Goal: Information Seeking & Learning: Learn about a topic

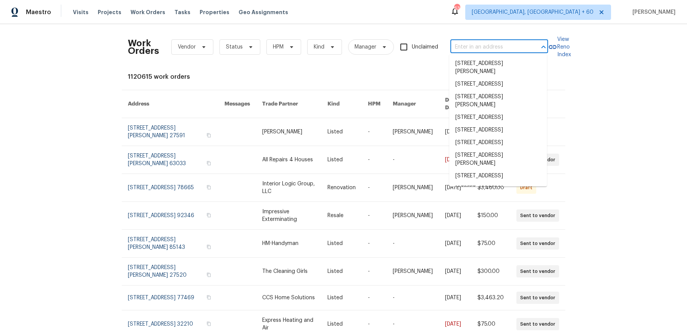
click at [493, 51] on input "text" at bounding box center [488, 47] width 76 height 12
paste input "[STREET_ADDRESS][PERSON_NAME]"
type input "[STREET_ADDRESS][PERSON_NAME]"
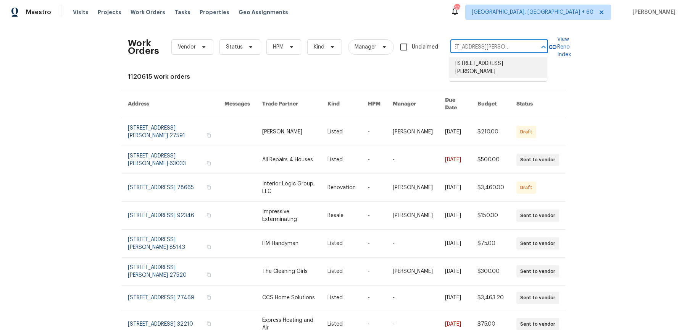
click at [487, 61] on li "[STREET_ADDRESS][PERSON_NAME]" at bounding box center [498, 67] width 98 height 21
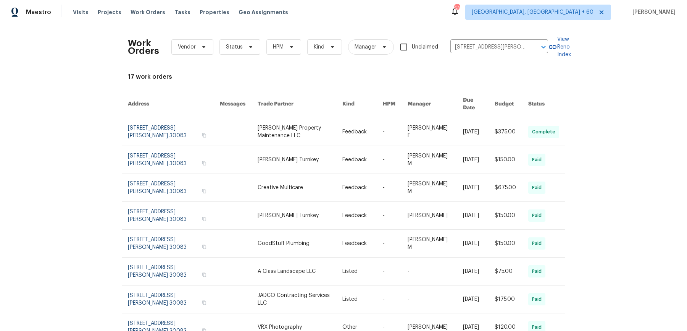
click at [442, 132] on link at bounding box center [435, 131] width 55 height 27
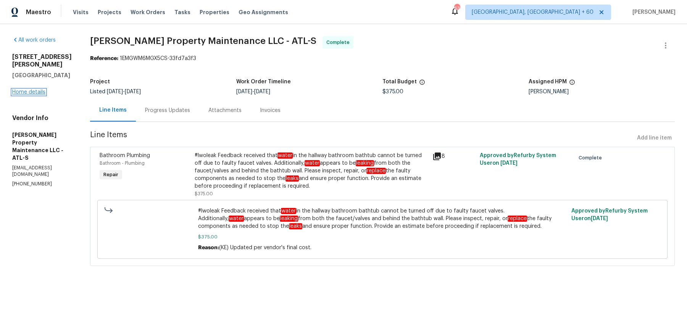
click at [41, 95] on link "Home details" at bounding box center [28, 91] width 33 height 5
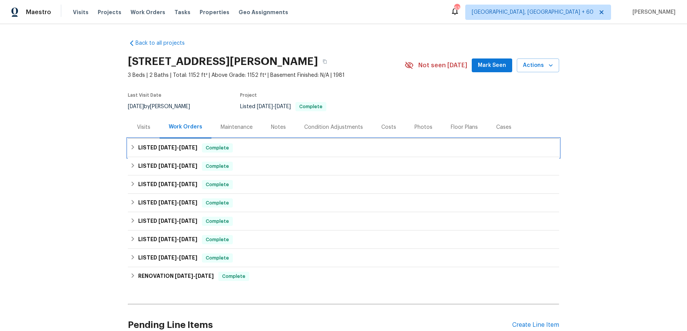
click at [260, 152] on div "LISTED [DATE] - [DATE] Complete" at bounding box center [343, 147] width 427 height 9
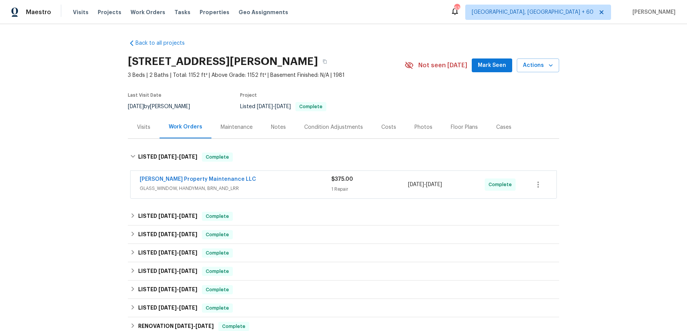
click at [268, 184] on div "[PERSON_NAME] Property Maintenance LLC" at bounding box center [236, 179] width 192 height 9
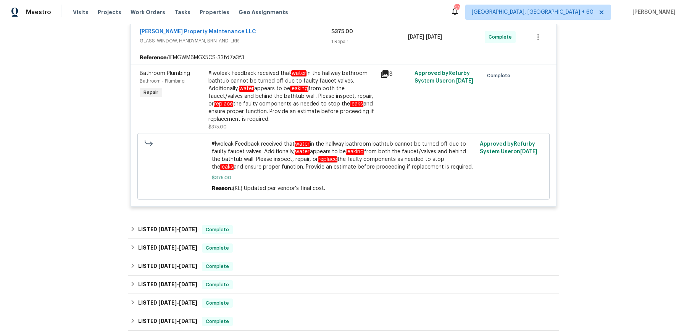
scroll to position [153, 0]
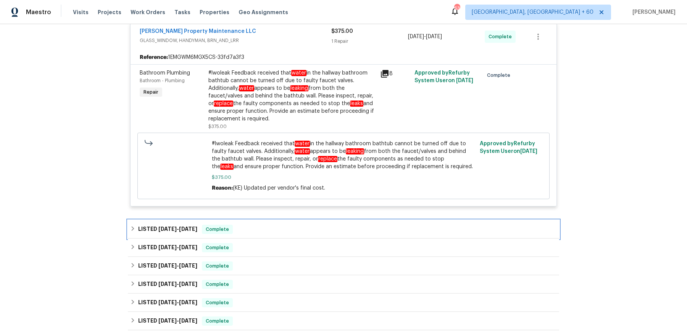
click at [269, 234] on div "LISTED [DATE] - [DATE] Complete" at bounding box center [343, 228] width 427 height 9
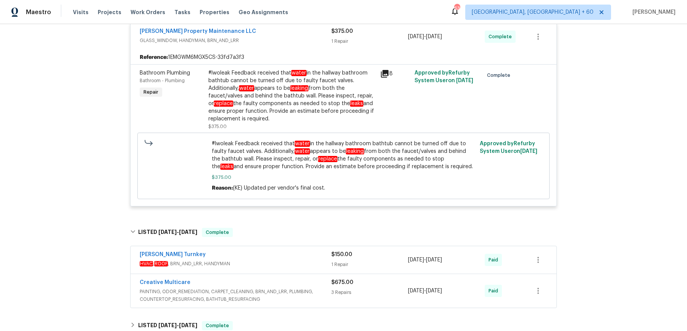
click at [266, 260] on div "[PERSON_NAME] Turnkey" at bounding box center [236, 254] width 192 height 9
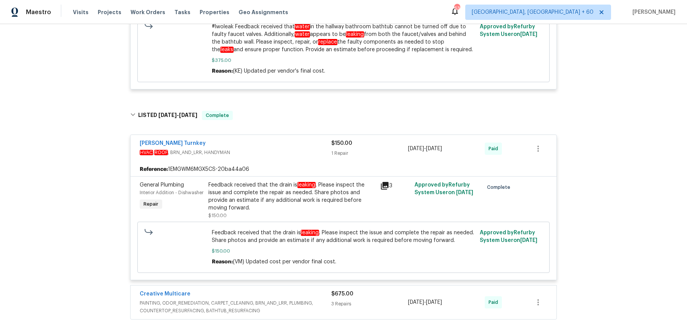
scroll to position [500, 0]
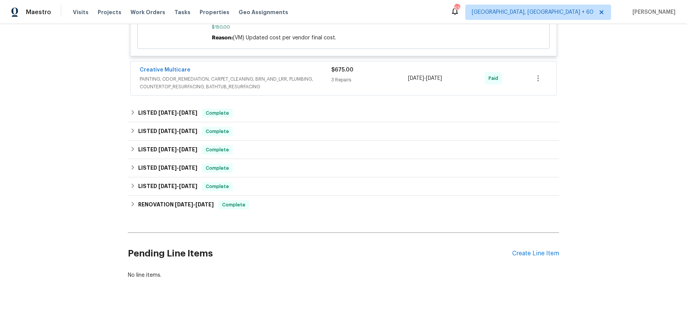
click at [285, 89] on span "PAINTING, ODOR_REMEDIATION, CARPET_CLEANING, BRN_AND_LRR, PLUMBING, COUNTERTOP_…" at bounding box center [236, 82] width 192 height 15
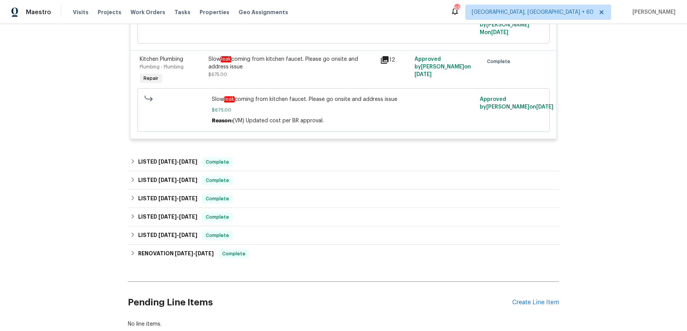
scroll to position [735, 0]
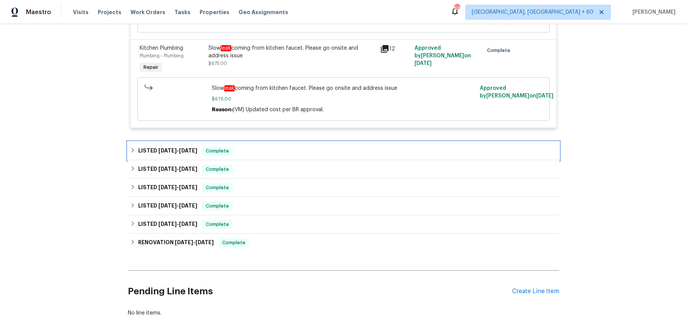
click at [295, 146] on div "LISTED [DATE] - [DATE] Complete" at bounding box center [343, 150] width 427 height 9
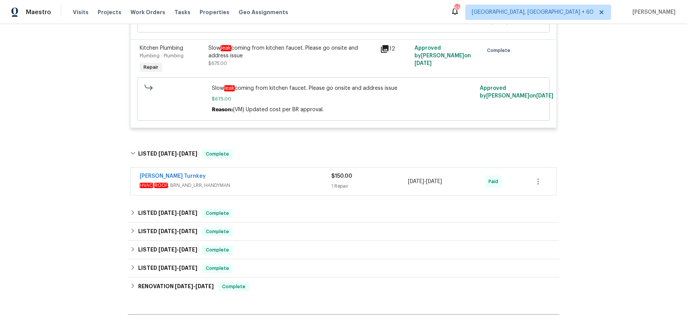
click at [290, 172] on div "[PERSON_NAME] Turnkey" at bounding box center [236, 176] width 192 height 9
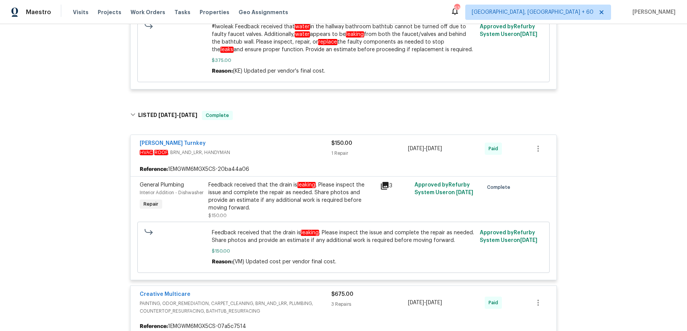
scroll to position [271, 0]
click at [147, 15] on span "Work Orders" at bounding box center [148, 12] width 35 height 8
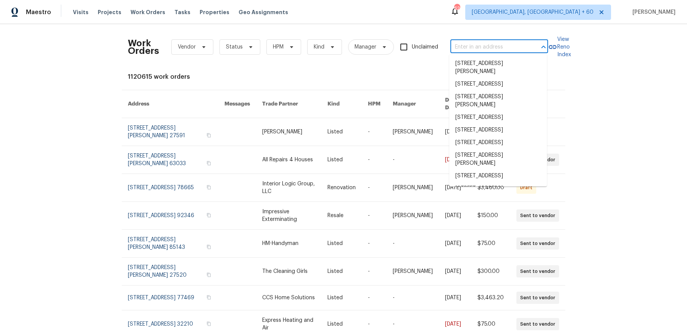
click at [501, 44] on input "text" at bounding box center [488, 47] width 76 height 12
paste input "[STREET_ADDRESS][PERSON_NAME]"
type input "[STREET_ADDRESS][PERSON_NAME]"
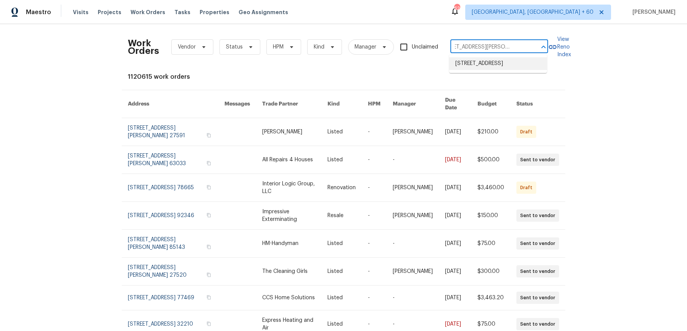
click at [484, 63] on li "[STREET_ADDRESS]" at bounding box center [498, 63] width 98 height 13
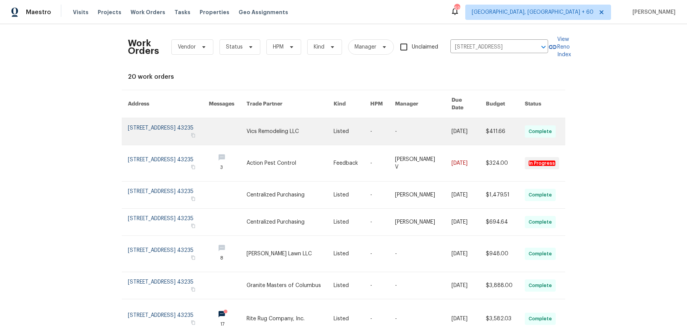
click at [375, 130] on link at bounding box center [382, 131] width 25 height 27
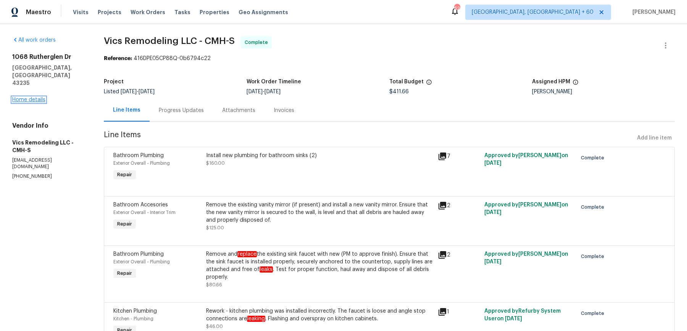
click at [34, 97] on link "Home details" at bounding box center [28, 99] width 33 height 5
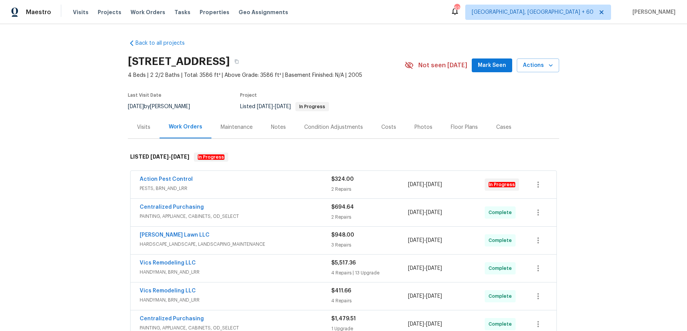
click at [268, 186] on span "PESTS, BRN_AND_LRR" at bounding box center [236, 188] width 192 height 8
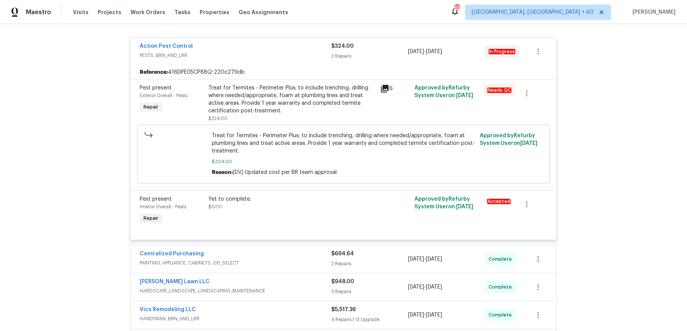
scroll to position [149, 0]
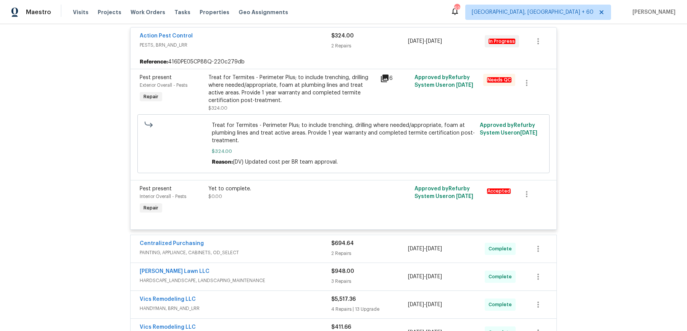
click at [311, 245] on div "Centralized Purchasing" at bounding box center [236, 243] width 192 height 9
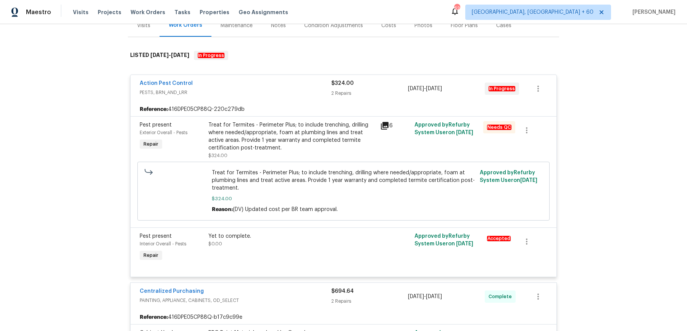
scroll to position [102, 0]
click at [294, 128] on div "Treat for Termites - Perimeter Plus; to include trenching, drilling where neede…" at bounding box center [291, 135] width 167 height 31
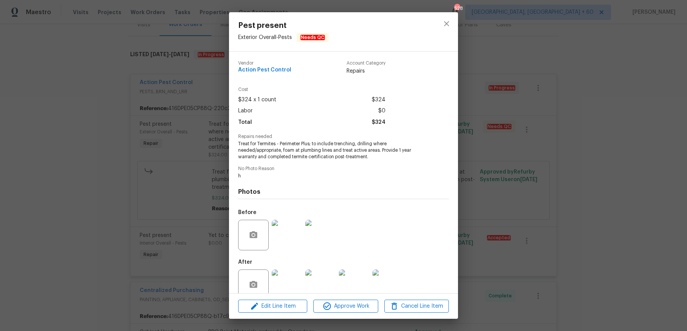
drag, startPoint x: 536, startPoint y: 116, endPoint x: 528, endPoint y: 115, distance: 7.6
click at [536, 116] on div "Pest present Exterior Overall - Pests Needs QC Vendor Action Pest Control Accou…" at bounding box center [343, 165] width 687 height 331
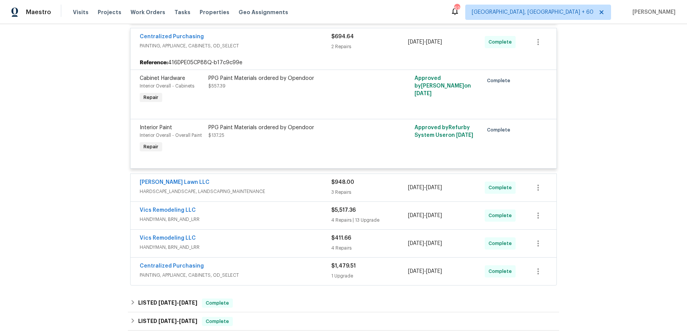
click at [308, 181] on div "[PERSON_NAME] Lawn LLC" at bounding box center [236, 182] width 192 height 9
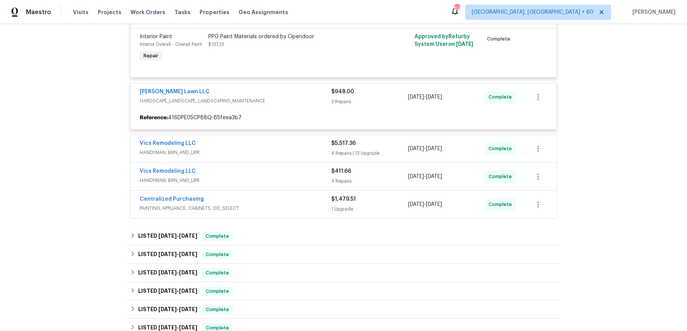
scroll to position [445, 0]
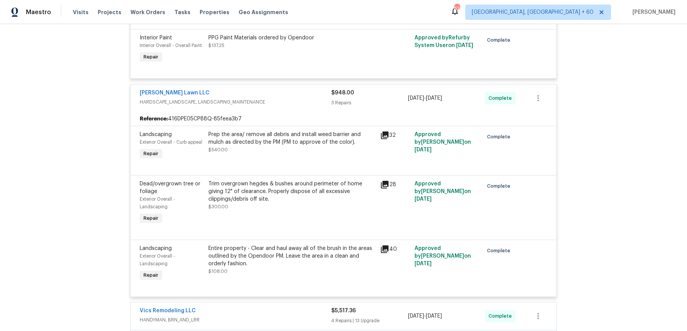
click at [277, 312] on div "Vics Remodeling LLC" at bounding box center [236, 310] width 192 height 9
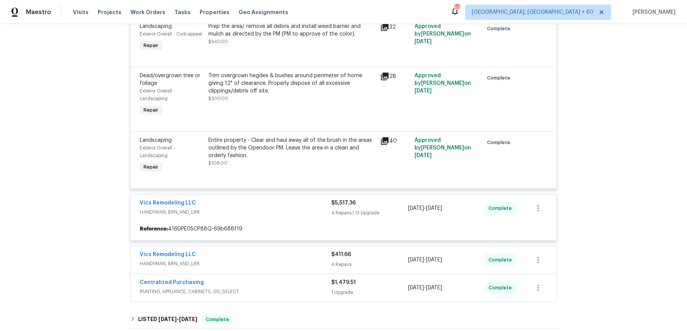
scroll to position [553, 0]
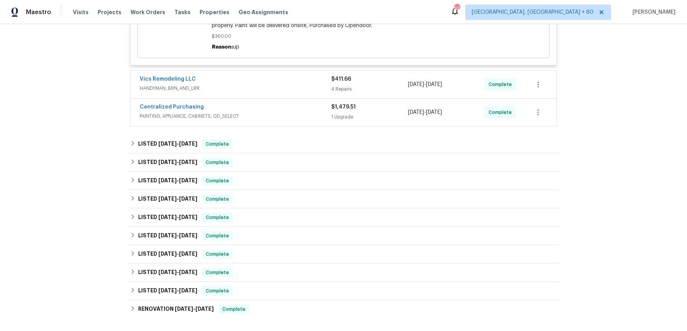
click at [305, 89] on span "HANDYMAN, BRN_AND_LRR" at bounding box center [236, 88] width 192 height 8
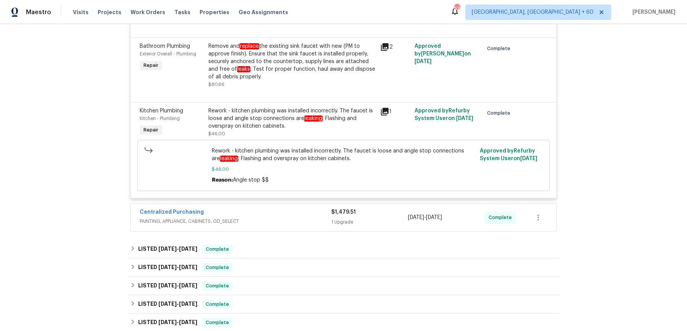
scroll to position [2576, 0]
click at [316, 220] on span "PAINTING, APPLIANCE, CABINETS, OD_SELECT" at bounding box center [236, 221] width 192 height 8
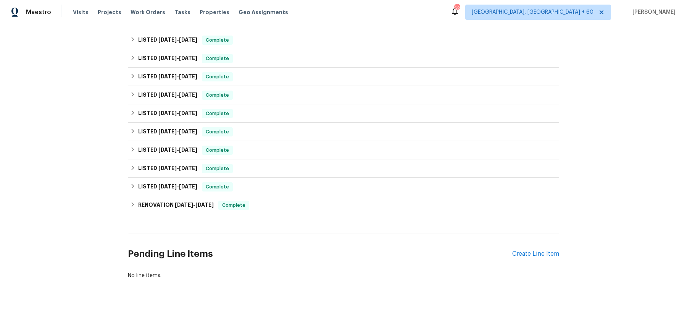
scroll to position [2753, 0]
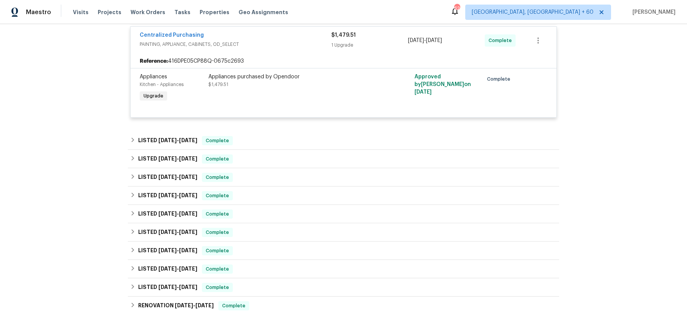
click at [281, 135] on div "LISTED [DATE] - [DATE] Complete" at bounding box center [343, 140] width 431 height 18
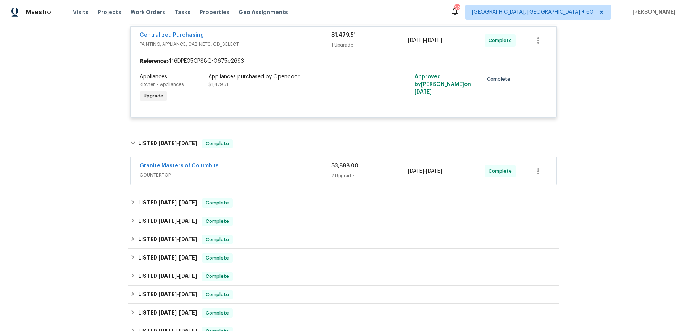
click at [276, 181] on div "Granite Masters of Columbus COUNTERTOP $3,888.00 2 Upgrade [DATE] - [DATE] Comp…" at bounding box center [344, 170] width 426 height 27
click at [282, 169] on div "Granite Masters of Columbus" at bounding box center [236, 166] width 192 height 9
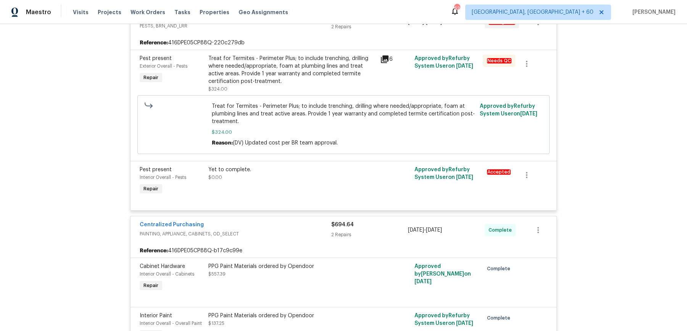
scroll to position [0, 0]
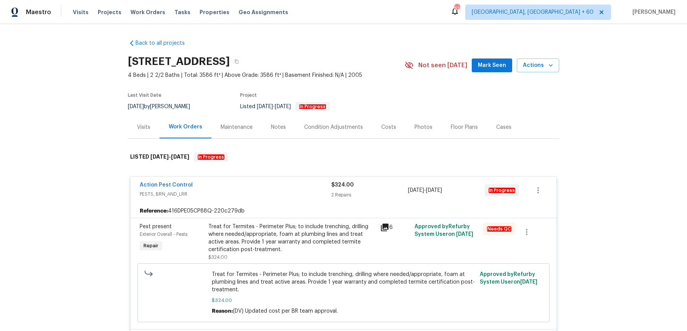
click at [128, 8] on div "Visits Projects Work Orders Tasks Properties Geo Assignments" at bounding box center [185, 12] width 224 height 15
click at [131, 11] on span "Work Orders" at bounding box center [148, 12] width 35 height 8
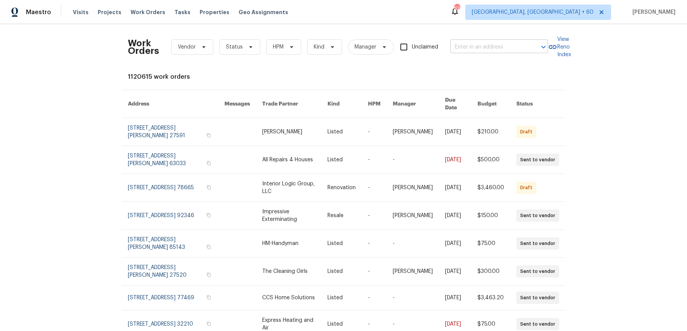
click at [468, 47] on input "text" at bounding box center [488, 47] width 76 height 12
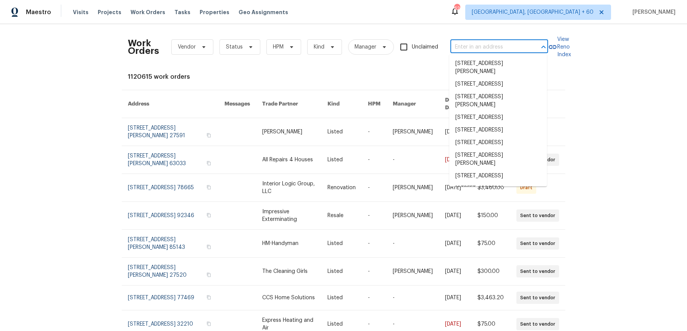
type input "v"
paste input "[STREET_ADDRESS][PERSON_NAME]"
type input "[STREET_ADDRESS][PERSON_NAME]"
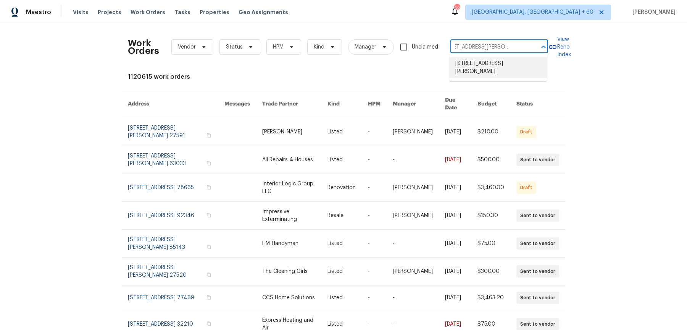
click at [484, 68] on li "[STREET_ADDRESS][PERSON_NAME]" at bounding box center [498, 67] width 98 height 21
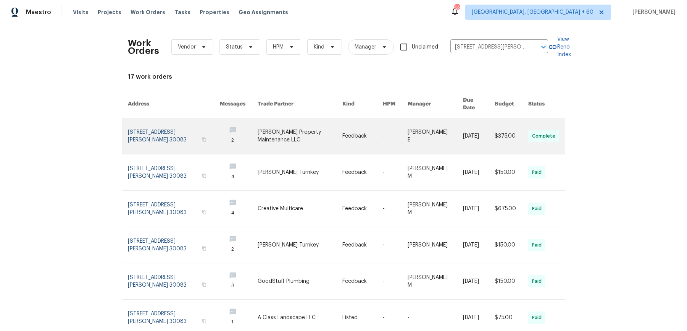
click at [320, 130] on link at bounding box center [300, 136] width 85 height 36
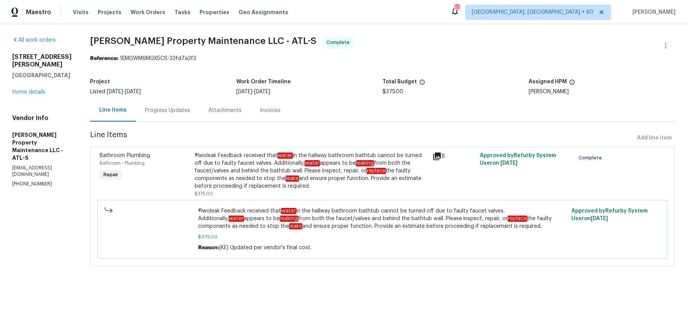
click at [36, 103] on div "All work orders [STREET_ADDRESS][PERSON_NAME] Home details Vendor Info [PERSON_…" at bounding box center [42, 111] width 60 height 151
click at [35, 95] on link "Home details" at bounding box center [28, 91] width 33 height 5
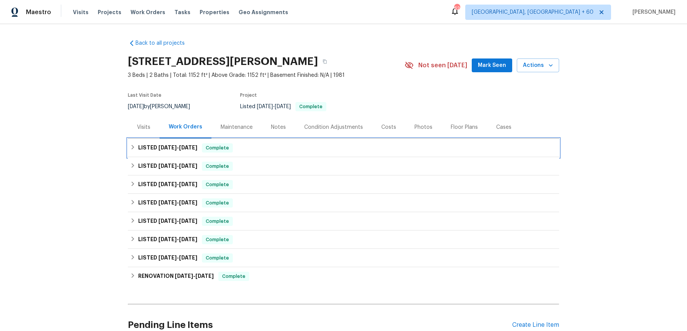
click at [252, 152] on div "LISTED [DATE] - [DATE] Complete" at bounding box center [343, 147] width 427 height 9
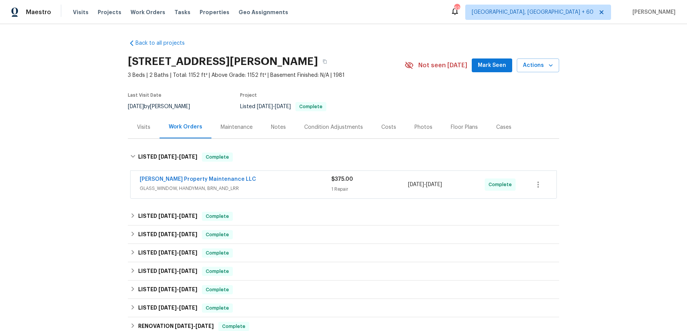
click at [259, 184] on div "[PERSON_NAME] Property Maintenance LLC" at bounding box center [236, 179] width 192 height 9
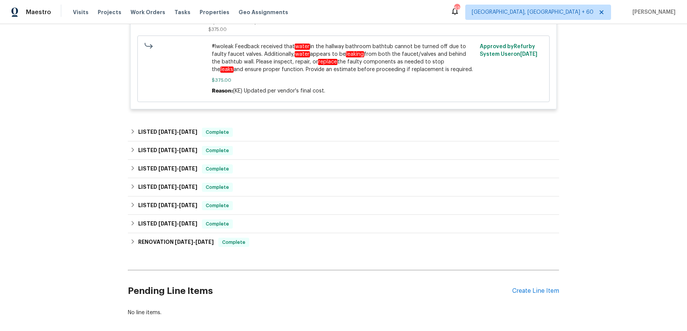
scroll to position [249, 0]
click at [261, 135] on div "LISTED [DATE] - [DATE] Complete" at bounding box center [343, 133] width 427 height 9
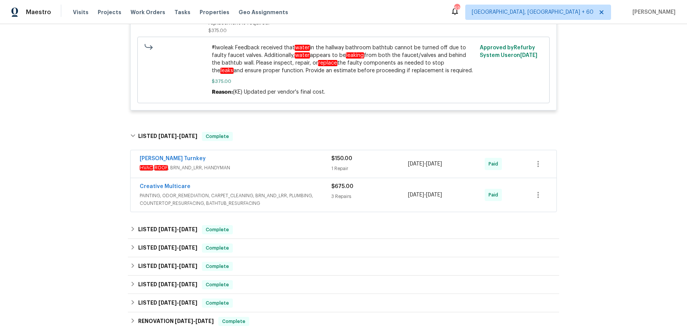
click at [266, 171] on span "HVAC , ROOF , BRN_AND_LRR, HANDYMAN" at bounding box center [236, 168] width 192 height 8
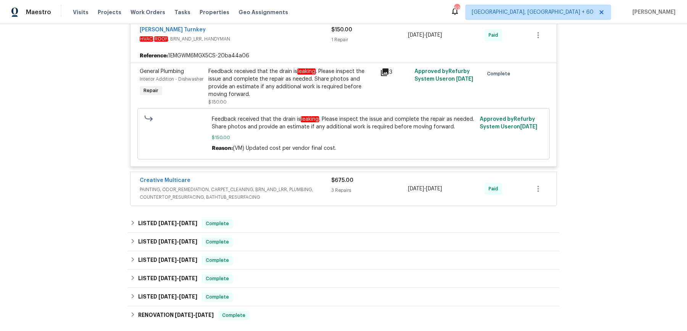
scroll to position [389, 0]
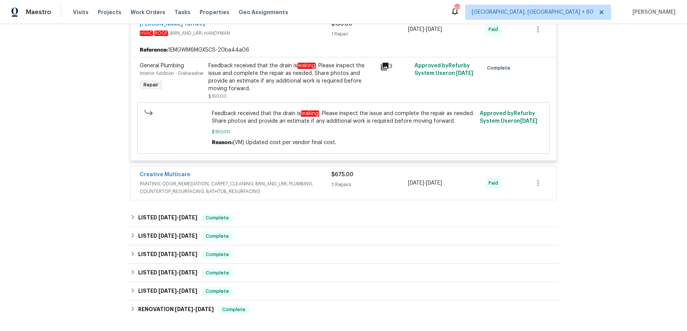
click at [326, 195] on span "PAINTING, ODOR_REMEDIATION, CARPET_CLEANING, BRN_AND_LRR, PLUMBING, COUNTERTOP_…" at bounding box center [236, 187] width 192 height 15
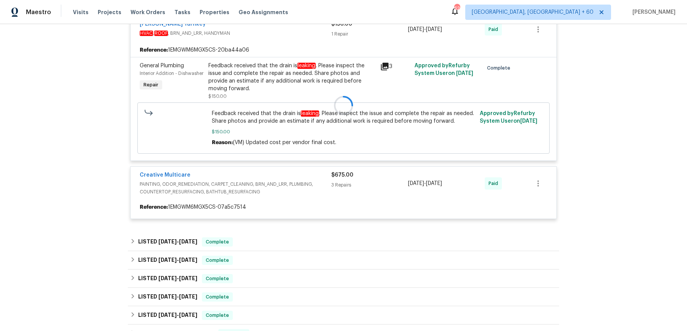
click at [325, 197] on div at bounding box center [343, 105] width 431 height 242
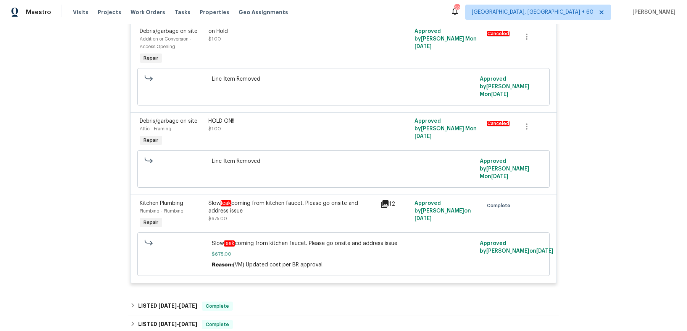
scroll to position [764, 0]
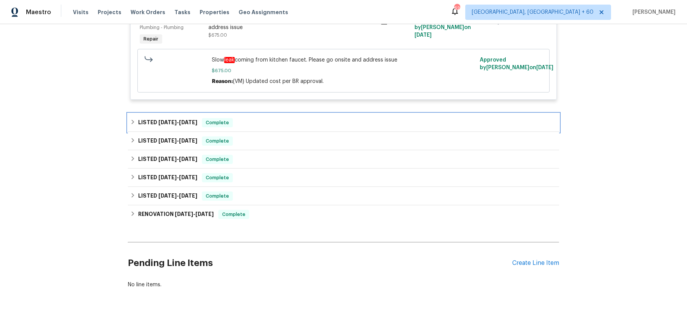
click at [334, 118] on div "LISTED [DATE] - [DATE] Complete" at bounding box center [343, 122] width 427 height 9
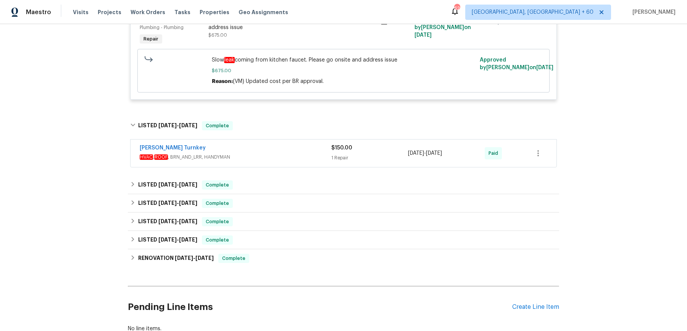
click at [304, 144] on div "[PERSON_NAME] Turnkey" at bounding box center [236, 148] width 192 height 9
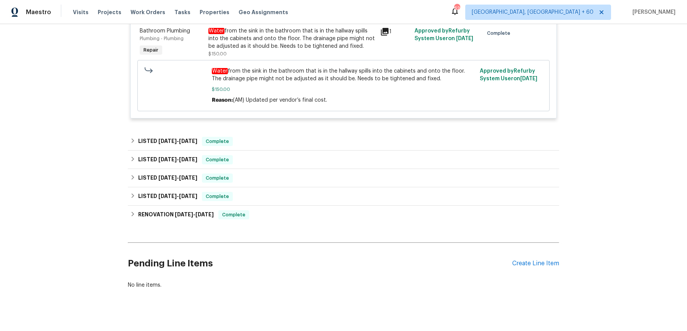
scroll to position [926, 0]
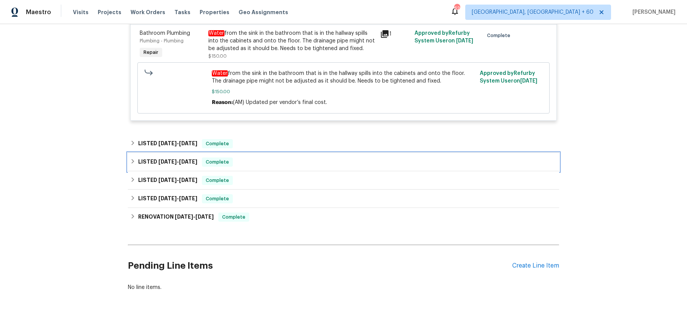
click at [304, 153] on div "LISTED [DATE] - [DATE] Complete" at bounding box center [343, 162] width 431 height 18
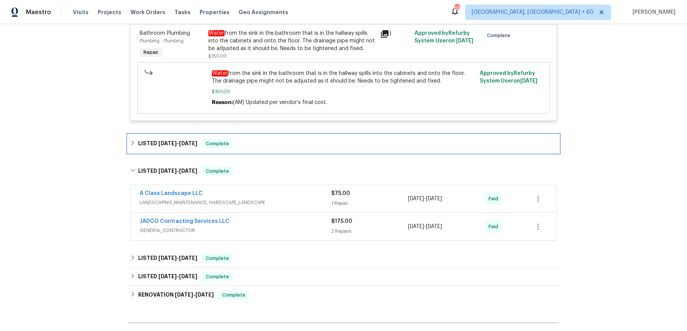
click at [304, 139] on div "LISTED [DATE] - [DATE] Complete" at bounding box center [343, 143] width 427 height 9
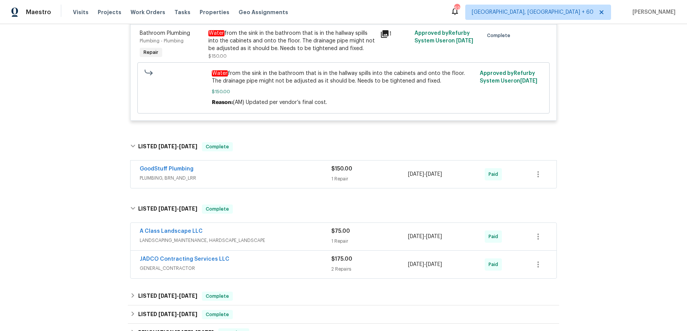
click at [286, 165] on div "GoodStuff Plumbing" at bounding box center [236, 169] width 192 height 9
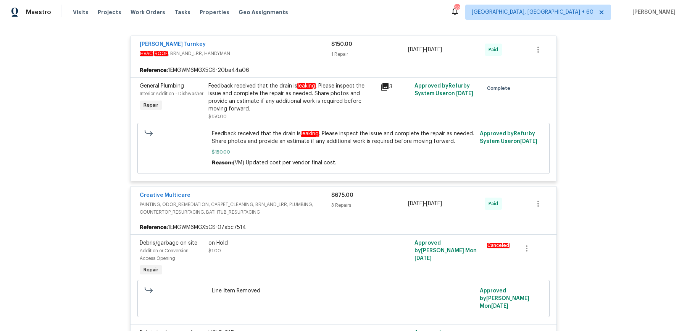
scroll to position [363, 0]
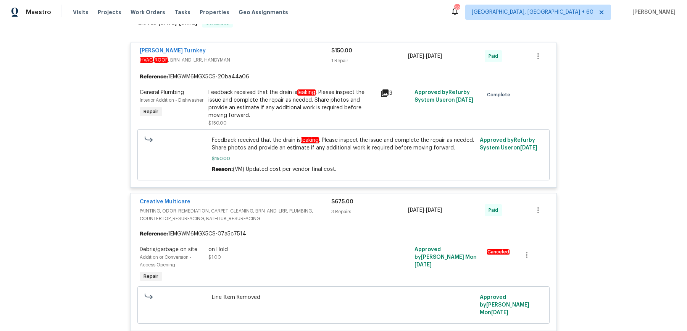
click at [276, 117] on div "Feedback received that the drain is leaking . Please inspect the issue and comp…" at bounding box center [291, 104] width 167 height 31
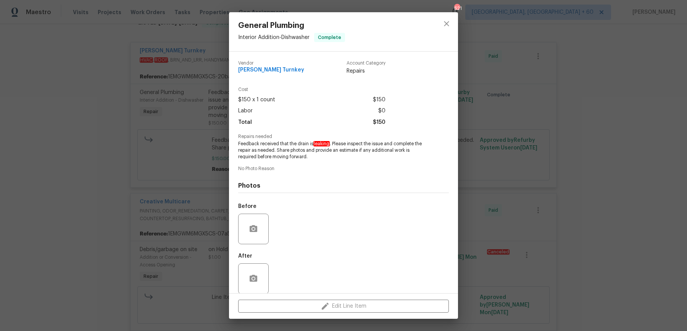
scroll to position [8, 0]
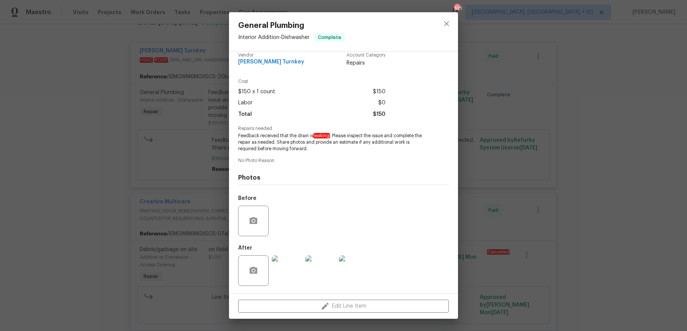
click at [506, 130] on div "General Plumbing Interior Addition - Dishwasher Complete Vendor [PERSON_NAME] T…" at bounding box center [343, 165] width 687 height 331
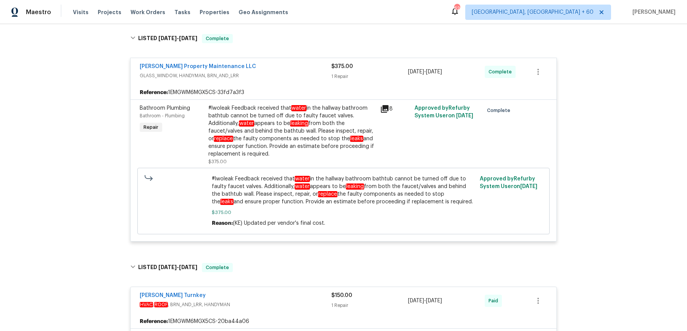
scroll to position [107, 0]
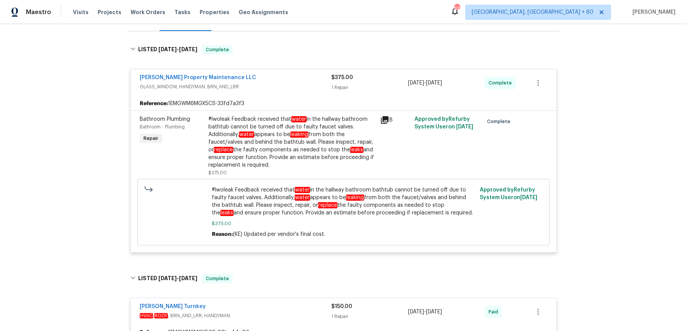
click at [313, 132] on div "#lwoleak Feedback received that water in the hallway bathroom bathtub cannot be…" at bounding box center [291, 141] width 167 height 53
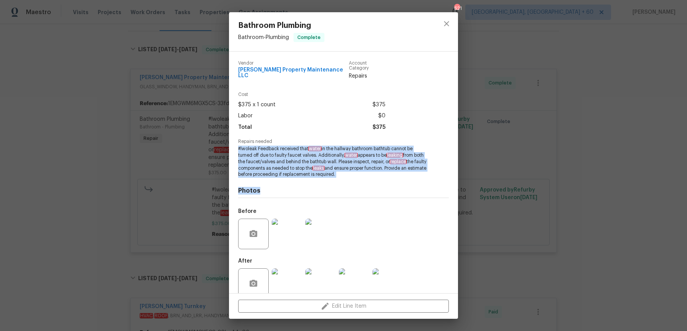
drag, startPoint x: 239, startPoint y: 142, endPoint x: 416, endPoint y: 186, distance: 182.1
click at [416, 186] on div "Vendor [PERSON_NAME] Property Maintenance LLC Account Category Repairs Cost $37…" at bounding box center [343, 179] width 211 height 248
click at [416, 187] on h4 "Photos" at bounding box center [343, 191] width 211 height 8
drag, startPoint x: 371, startPoint y: 173, endPoint x: 240, endPoint y: 144, distance: 133.7
click at [240, 144] on div "Vendor [PERSON_NAME] Property Maintenance LLC Account Category Repairs Cost $37…" at bounding box center [343, 179] width 211 height 248
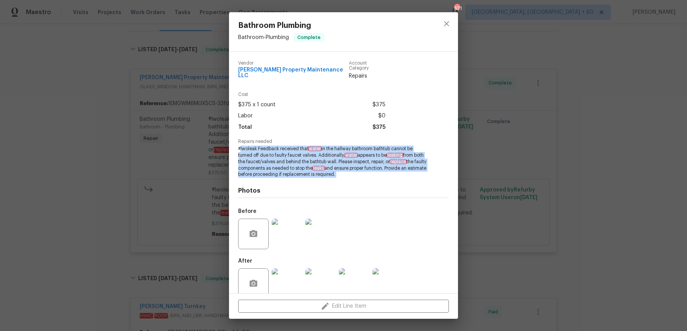
copy span "lwoleak Feedback received that water in the hallway bathroom bathtub cannot be …"
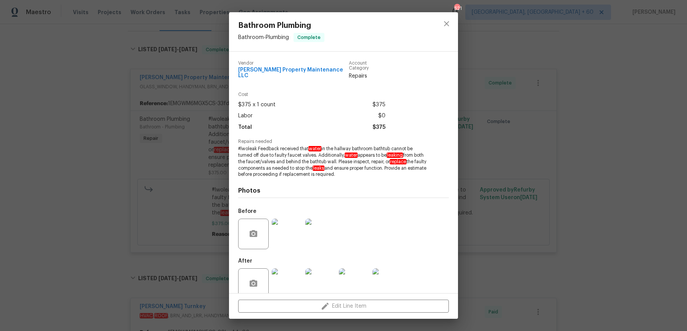
click at [286, 149] on span "#lwoleak Feedback received that water in the hallway bathroom bathtub cannot be…" at bounding box center [333, 161] width 190 height 32
click at [287, 153] on span "#lwoleak Feedback received that water in the hallway bathroom bathtub cannot be…" at bounding box center [333, 161] width 190 height 32
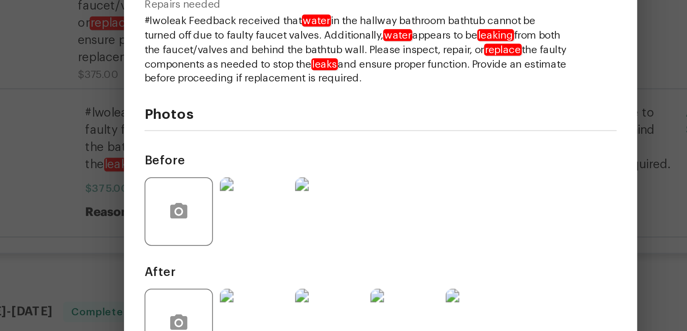
click at [290, 235] on img at bounding box center [287, 233] width 31 height 31
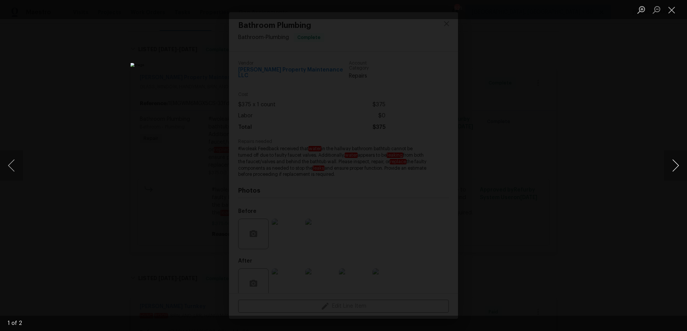
click at [675, 151] on button "Next image" at bounding box center [675, 165] width 23 height 31
click at [622, 111] on div "Lightbox" at bounding box center [343, 165] width 687 height 331
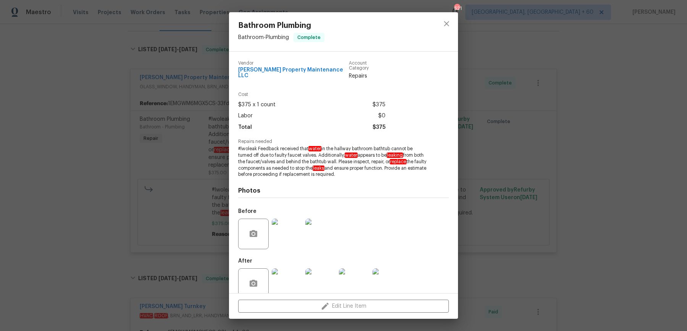
click at [622, 111] on div "Bathroom Plumbing Bathroom - Plumbing Complete Vendor [PERSON_NAME] Property Ma…" at bounding box center [343, 165] width 687 height 331
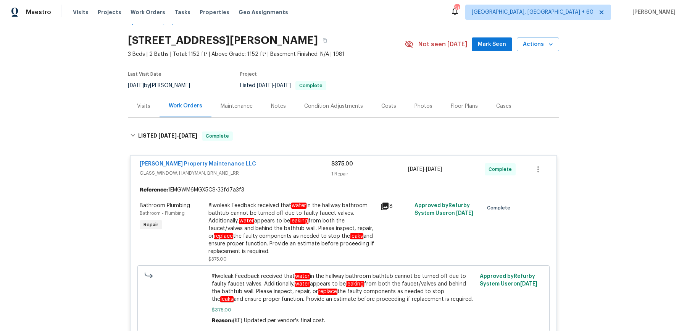
scroll to position [21, 0]
click at [136, 13] on span "Work Orders" at bounding box center [148, 12] width 35 height 8
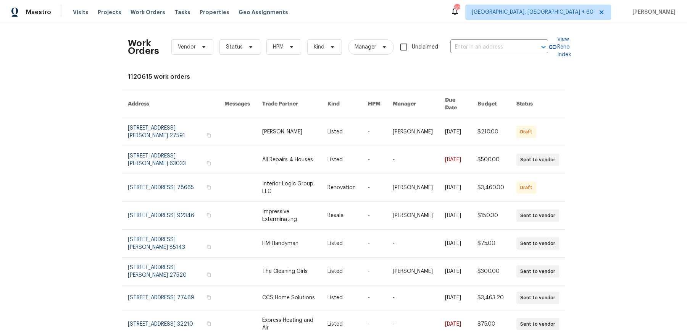
click at [466, 53] on div "Work Orders Vendor Status HPM Kind Manager Unclaimed ​" at bounding box center [338, 47] width 420 height 34
click at [472, 49] on input "text" at bounding box center [488, 47] width 76 height 12
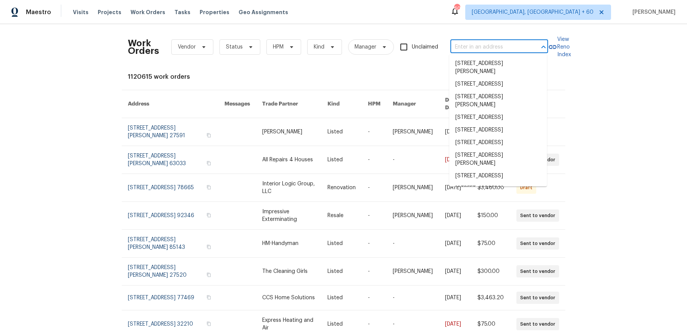
paste input "2007 Variations [GEOGRAPHIC_DATA]"
type input "2007 Variations [GEOGRAPHIC_DATA]"
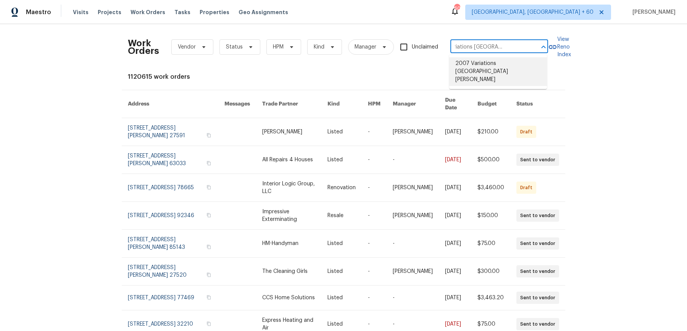
click at [468, 66] on li "2007 Variations [GEOGRAPHIC_DATA][PERSON_NAME]" at bounding box center [498, 71] width 98 height 29
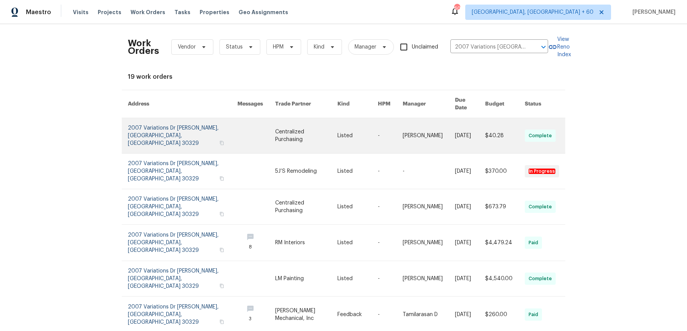
click at [387, 126] on link at bounding box center [390, 135] width 25 height 35
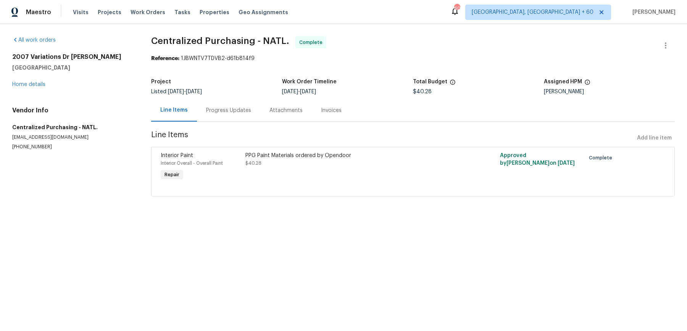
click at [33, 91] on div "All work orders 2007 Variations [GEOGRAPHIC_DATA] Home details Vendor Info Cent…" at bounding box center [72, 93] width 121 height 114
click at [37, 85] on link "Home details" at bounding box center [28, 84] width 33 height 5
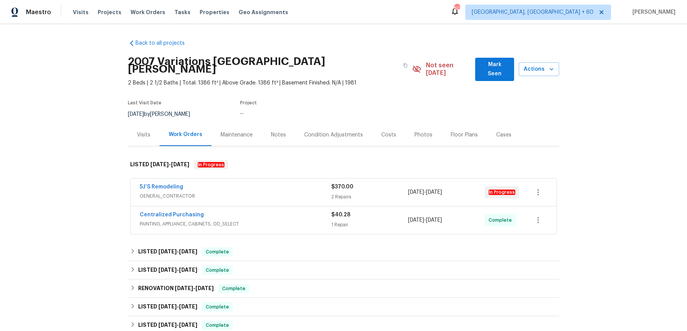
click at [228, 183] on div "5J’S Remodeling" at bounding box center [236, 187] width 192 height 9
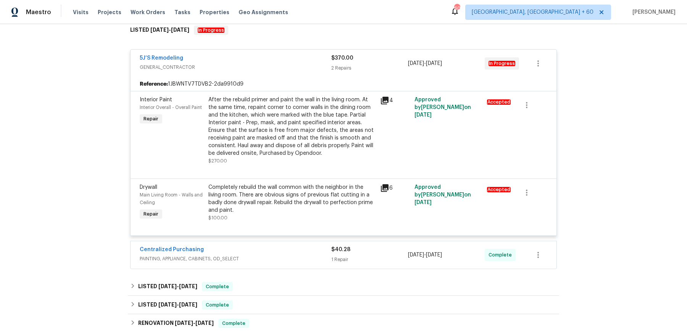
scroll to position [142, 0]
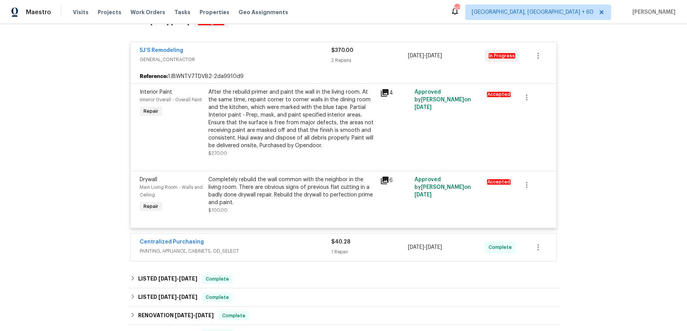
click at [268, 238] on div "Centralized Purchasing" at bounding box center [236, 242] width 192 height 9
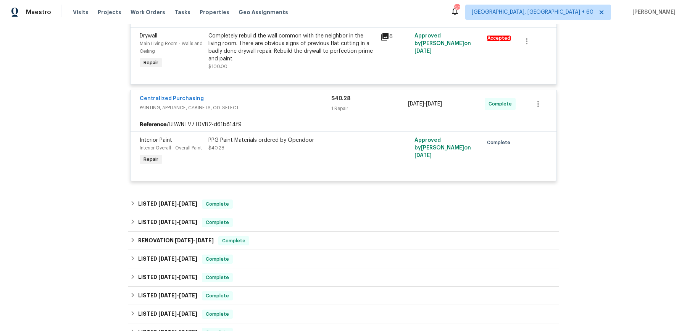
scroll to position [294, 0]
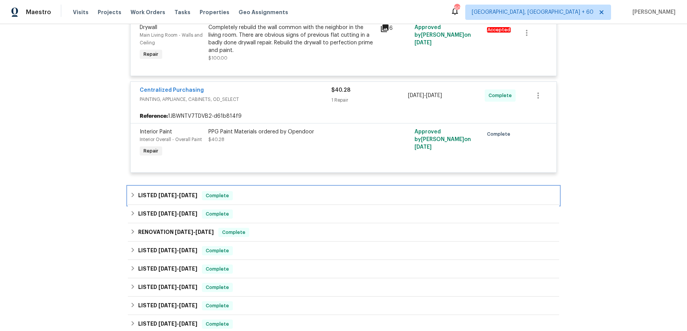
click at [298, 194] on div "LISTED [DATE] - [DATE] Complete" at bounding box center [343, 195] width 431 height 18
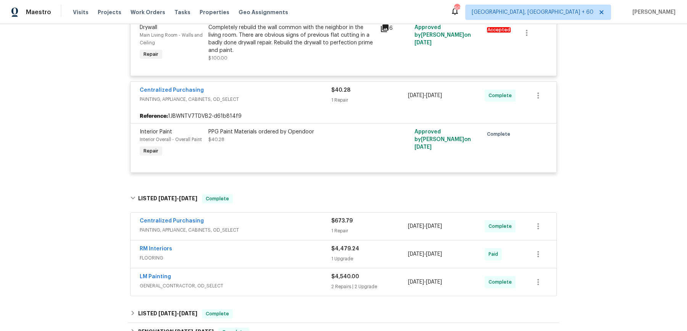
click at [279, 217] on div "Centralized Purchasing" at bounding box center [236, 221] width 192 height 9
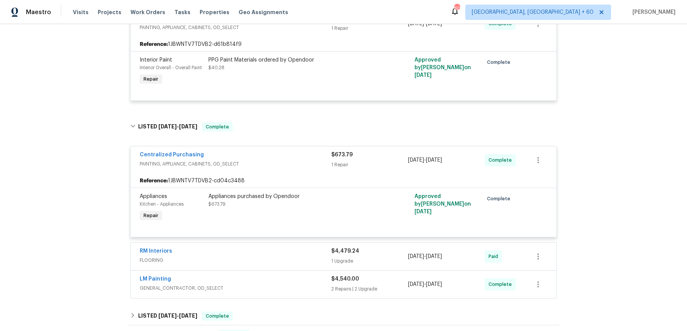
scroll to position [369, 0]
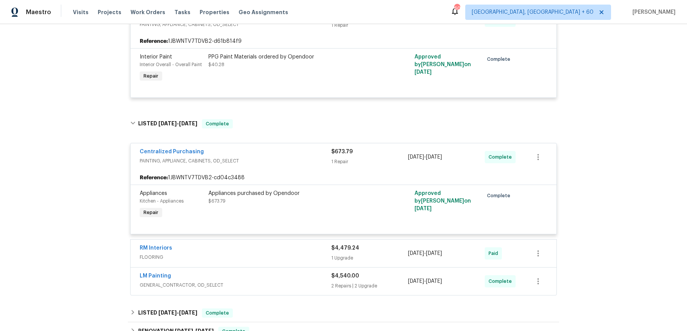
click at [266, 244] on div "RM Interiors" at bounding box center [236, 248] width 192 height 9
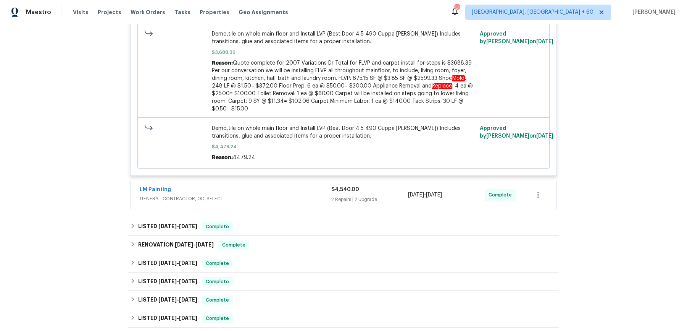
scroll to position [672, 0]
click at [273, 194] on span "GENERAL_CONTRACTOR, OD_SELECT" at bounding box center [236, 198] width 192 height 8
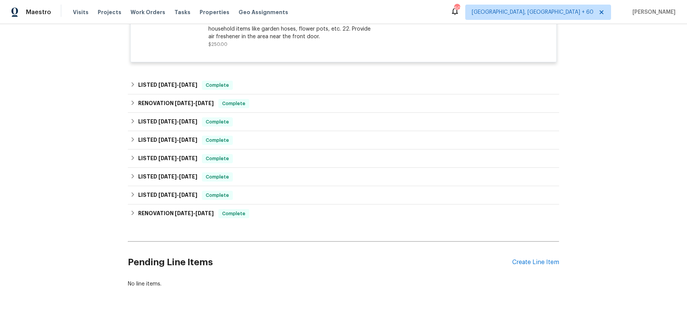
scroll to position [1182, 0]
click at [311, 81] on div "LISTED [DATE] - [DATE] Complete" at bounding box center [343, 85] width 427 height 9
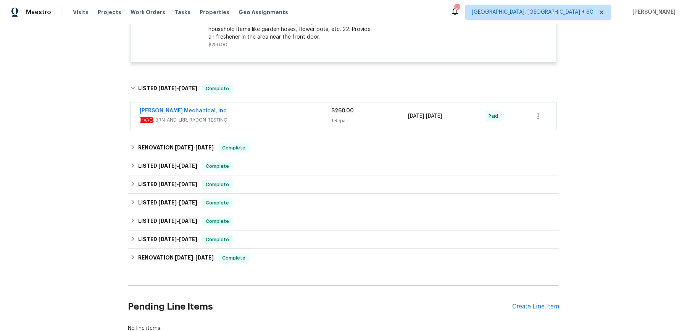
click at [294, 116] on span "HVAC , BRN_AND_LRR, RADON_TESTING" at bounding box center [236, 120] width 192 height 8
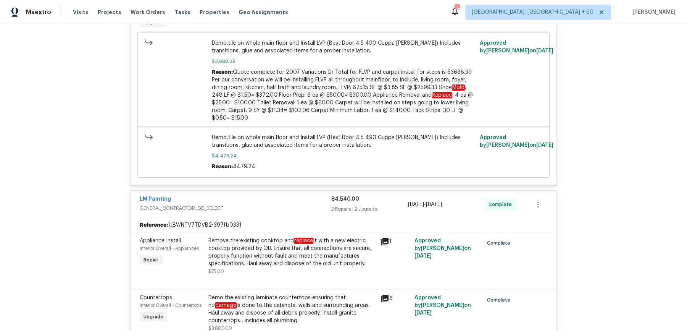
scroll to position [669, 0]
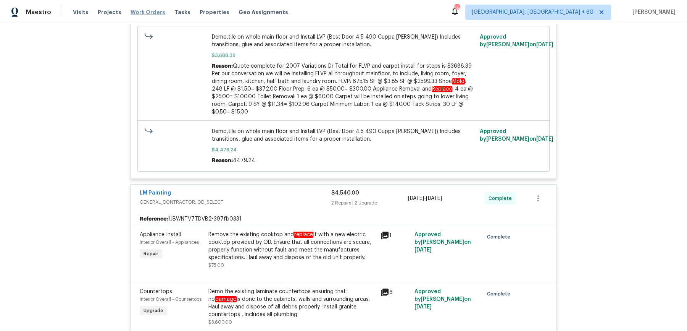
click at [133, 10] on span "Work Orders" at bounding box center [148, 12] width 35 height 8
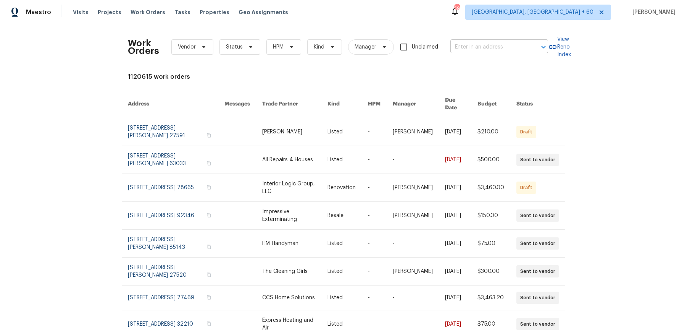
click at [503, 42] on input "text" at bounding box center [488, 47] width 76 height 12
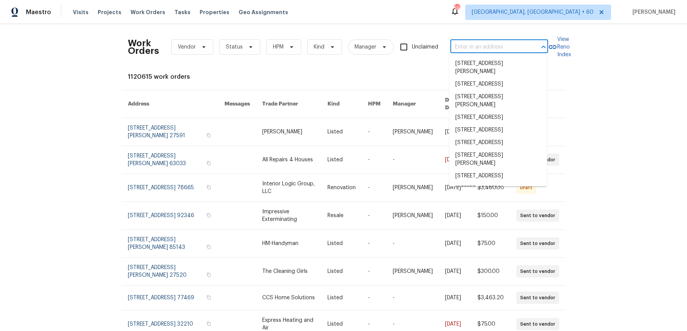
paste input "[STREET_ADDRESS][PERSON_NAME]"
type input "[STREET_ADDRESS][PERSON_NAME]"
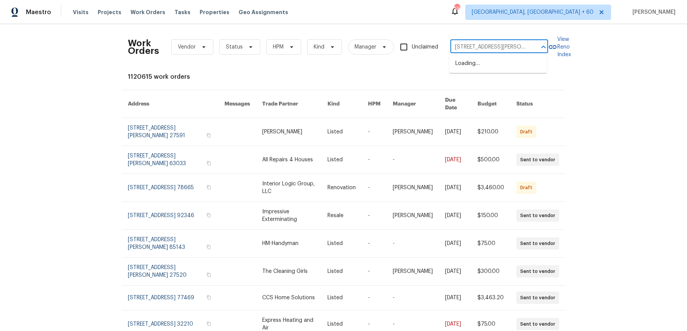
scroll to position [0, 21]
click at [494, 61] on li "[STREET_ADDRESS]" at bounding box center [498, 63] width 98 height 13
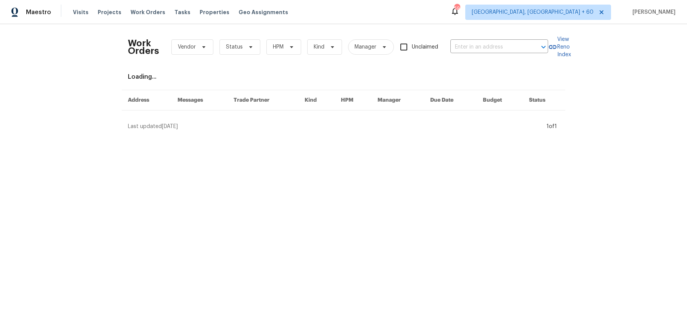
type input "[STREET_ADDRESS]"
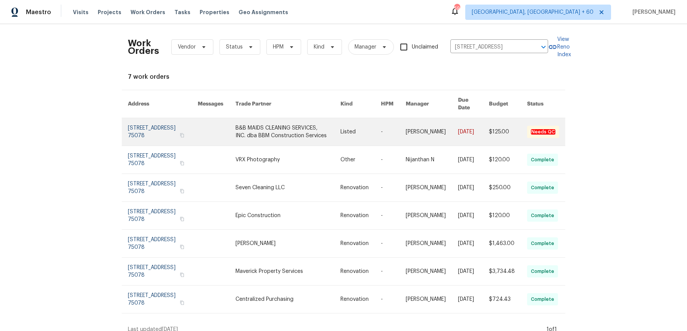
click at [430, 118] on link at bounding box center [432, 131] width 52 height 27
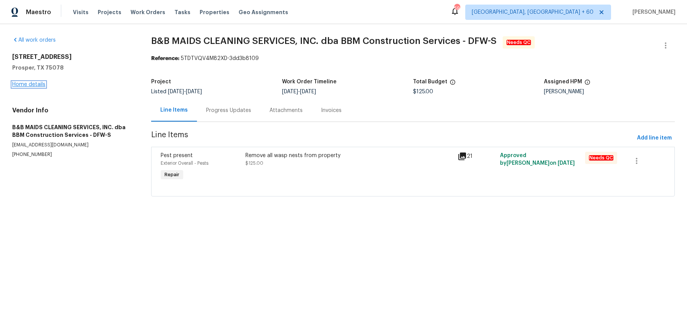
click at [20, 86] on link "Home details" at bounding box center [28, 84] width 33 height 5
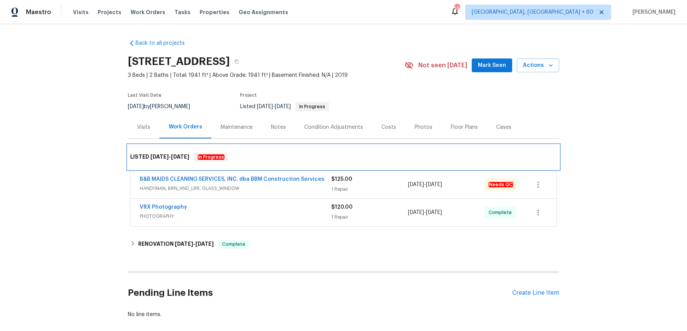
click at [269, 163] on div "LISTED [DATE] - [DATE] In Progress" at bounding box center [343, 157] width 431 height 24
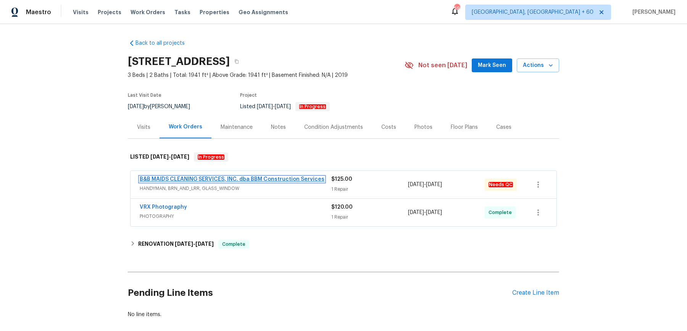
click at [269, 176] on link "B&B MAIDS CLEANING SERVICES, INC. dba BBM Construction Services" at bounding box center [232, 178] width 185 height 5
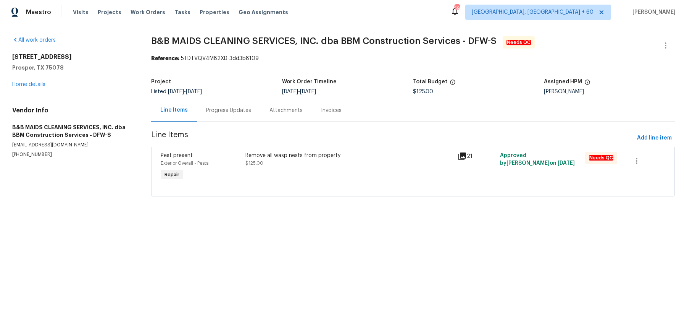
click at [44, 90] on div "All work orders [STREET_ADDRESS][PERSON_NAME] Home details Vendor Info B&B MAID…" at bounding box center [72, 96] width 121 height 121
click at [44, 87] on div "[STREET_ADDRESS][PERSON_NAME] Home details" at bounding box center [72, 70] width 121 height 35
click at [39, 80] on div "[STREET_ADDRESS][PERSON_NAME] Home details" at bounding box center [72, 70] width 121 height 35
click at [37, 85] on link "Home details" at bounding box center [28, 84] width 33 height 5
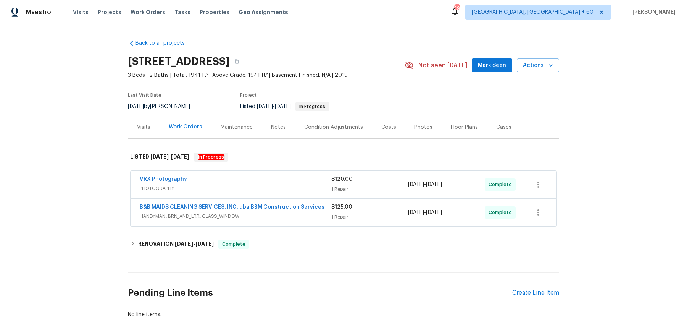
click at [263, 197] on div "VRX Photography PHOTOGRAPHY $120.00 1 Repair [DATE] - [DATE] Complete" at bounding box center [344, 184] width 426 height 27
click at [268, 179] on div "VRX Photography" at bounding box center [236, 179] width 192 height 9
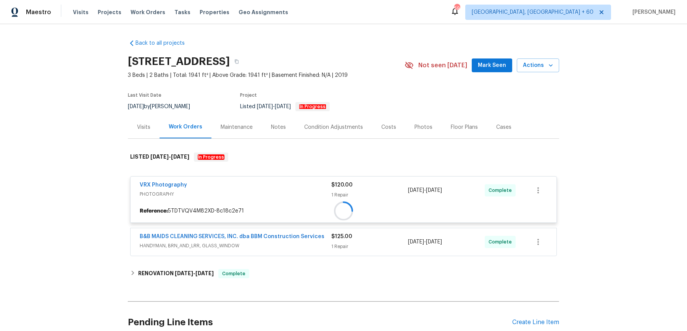
scroll to position [67, 0]
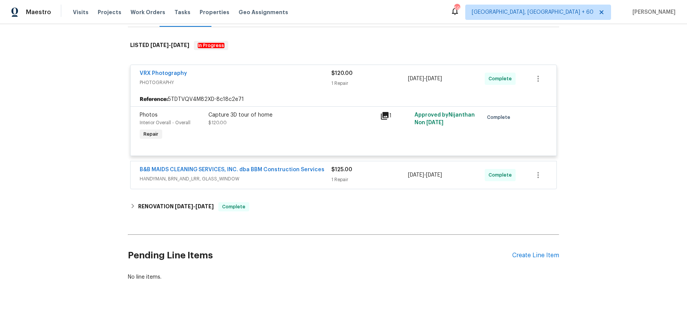
click at [273, 182] on div "B&B MAIDS CLEANING SERVICES, INC. dba BBM Construction Services HANDYMAN, BRN_A…" at bounding box center [236, 175] width 192 height 18
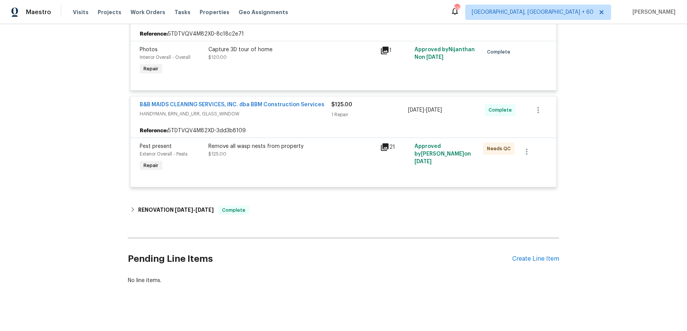
scroll to position [177, 0]
click at [265, 198] on div "Back to all projects [STREET_ADDRESS] 3 Beds | 2 Baths | Total: 1941 ft² | Abov…" at bounding box center [343, 73] width 431 height 434
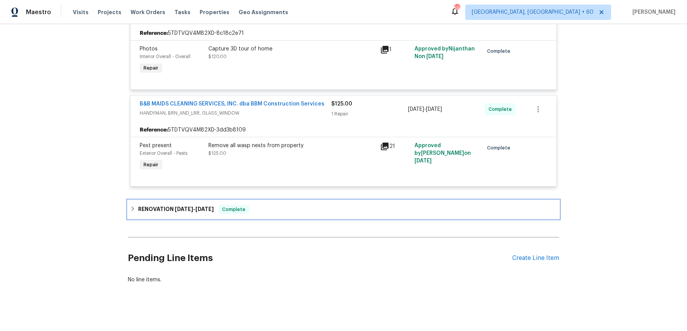
click at [265, 200] on div "RENOVATION [DATE] - [DATE] Complete" at bounding box center [343, 209] width 431 height 18
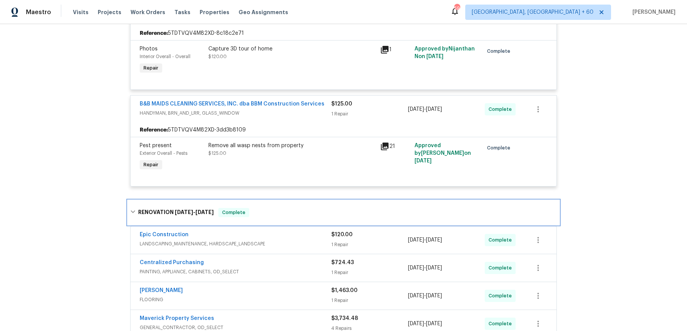
click at [303, 222] on div "RENOVATION [DATE] - [DATE] Complete" at bounding box center [343, 212] width 431 height 24
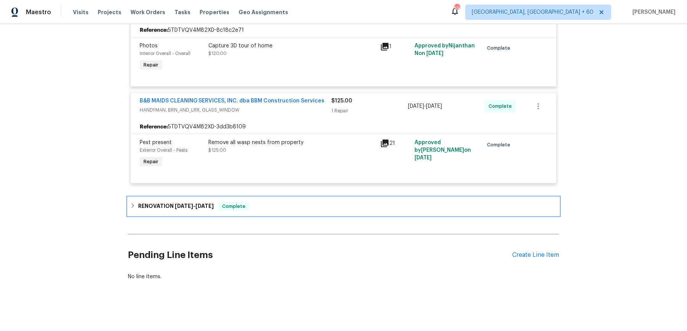
click at [306, 198] on div "RENOVATION [DATE] - [DATE] Complete" at bounding box center [343, 206] width 431 height 18
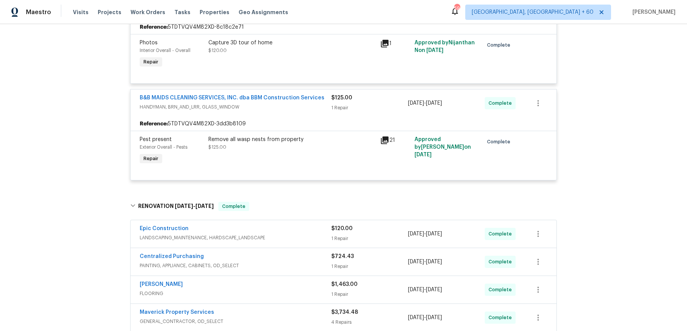
click at [302, 231] on div "Epic Construction" at bounding box center [236, 228] width 192 height 9
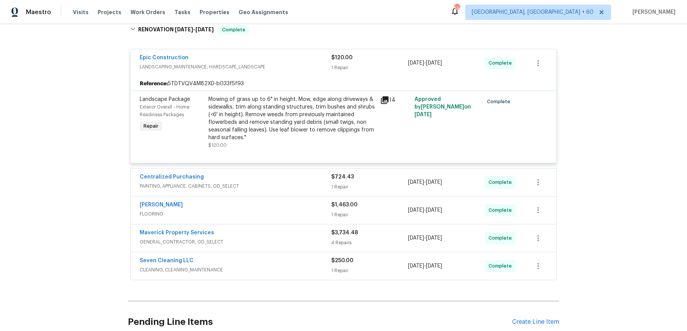
scroll to position [361, 0]
click at [297, 187] on div "Centralized Purchasing PAINTING, APPLIANCE, CABINETS, OD_SELECT" at bounding box center [236, 181] width 192 height 18
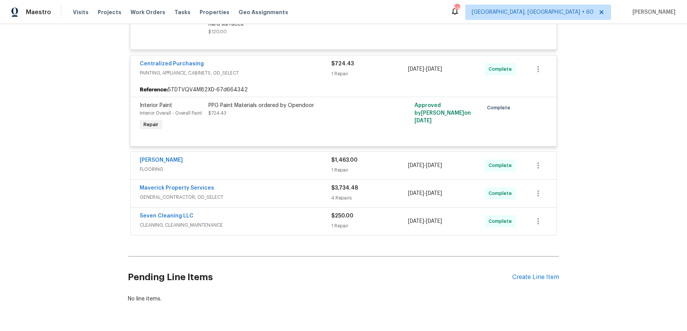
click at [268, 158] on div "[PERSON_NAME]" at bounding box center [236, 160] width 192 height 9
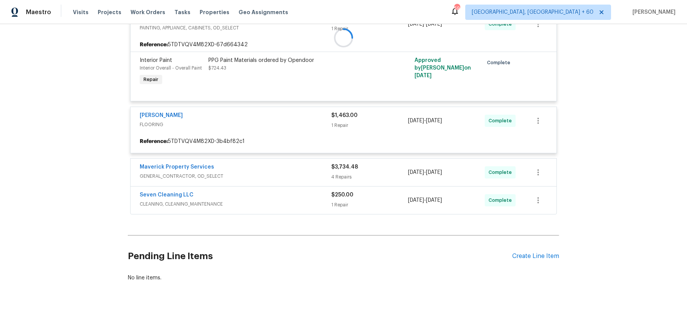
scroll to position [571, 0]
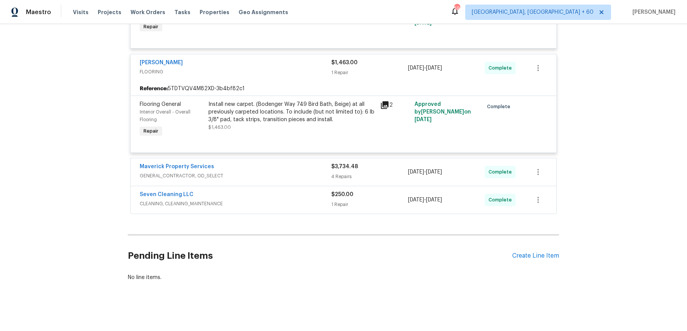
click at [310, 197] on div "Seven Cleaning LLC" at bounding box center [236, 194] width 192 height 9
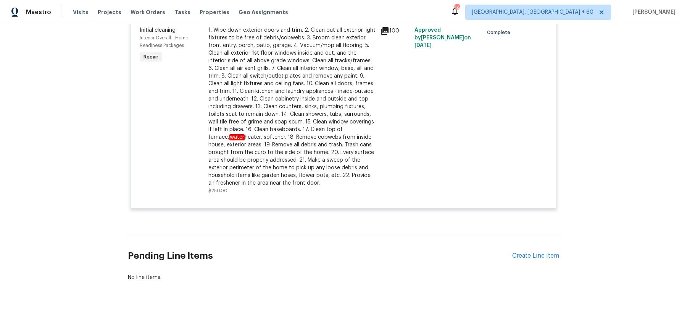
scroll to position [516, 0]
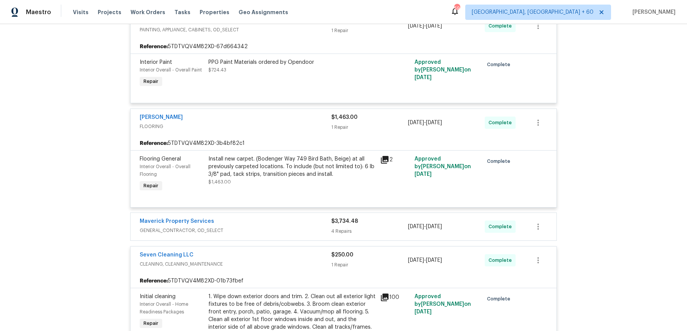
click at [304, 213] on div "Maverick Property Services GENERAL_CONTRACTOR, OD_SELECT $3,734.48 4 Repairs [D…" at bounding box center [344, 226] width 426 height 27
click at [300, 224] on div "Maverick Property Services" at bounding box center [236, 221] width 192 height 9
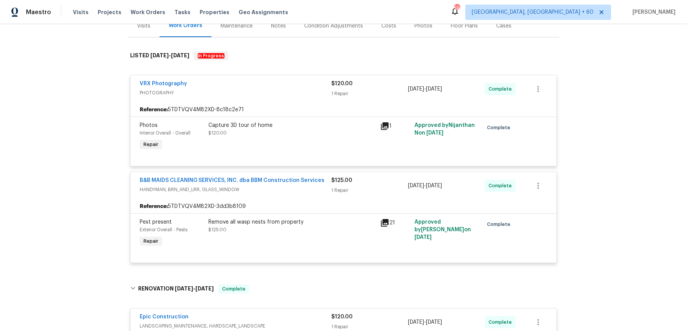
scroll to position [0, 0]
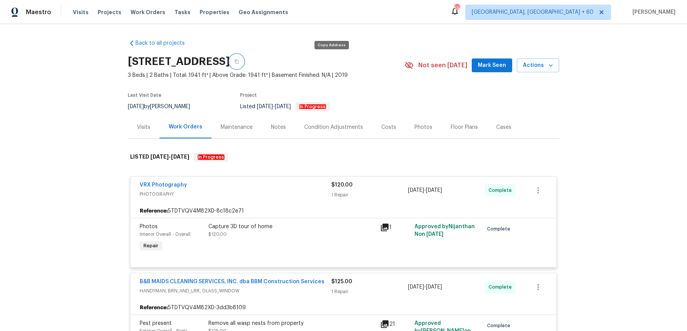
click at [239, 61] on icon "button" at bounding box center [236, 61] width 5 height 5
click at [144, 11] on span "Work Orders" at bounding box center [148, 12] width 35 height 8
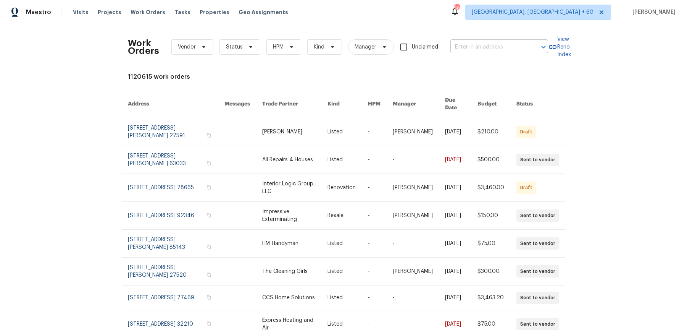
click at [489, 41] on input "text" at bounding box center [488, 47] width 76 height 12
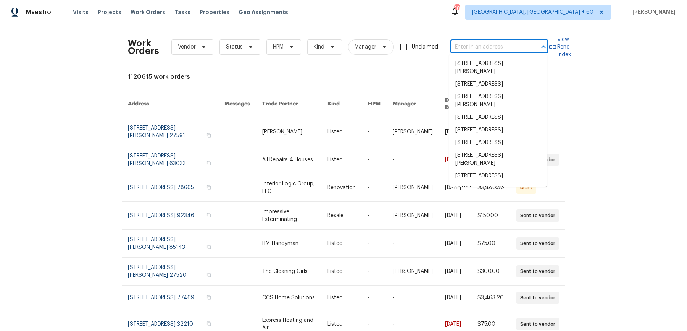
paste input "[STREET_ADDRESS][PERSON_NAME][PERSON_NAME]"
type input "[STREET_ADDRESS][PERSON_NAME][PERSON_NAME]"
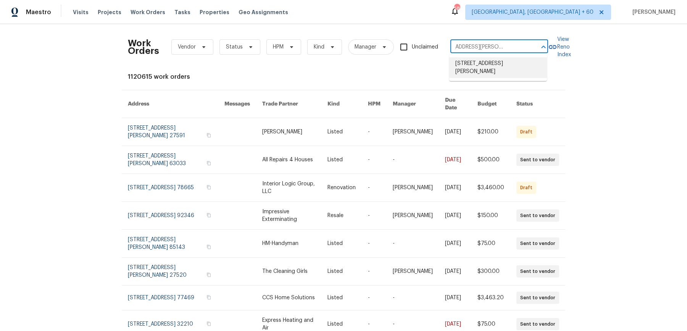
click at [490, 64] on li "[STREET_ADDRESS][PERSON_NAME]" at bounding box center [498, 67] width 98 height 21
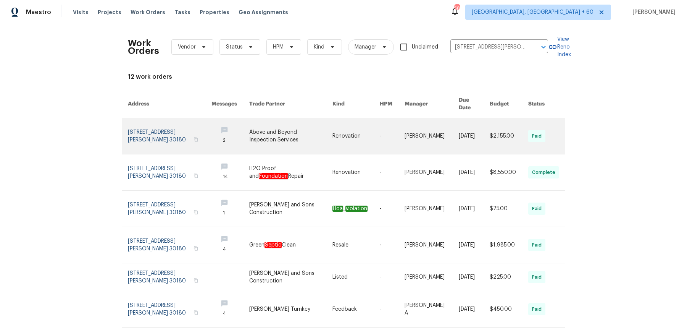
click at [380, 130] on link at bounding box center [392, 136] width 25 height 36
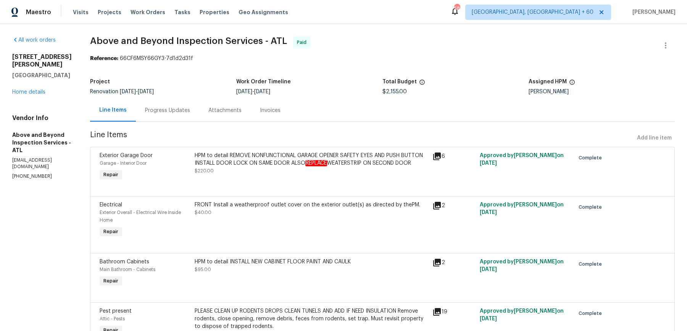
click at [33, 81] on div "[STREET_ADDRESS][PERSON_NAME][PERSON_NAME] Home details" at bounding box center [42, 74] width 60 height 43
click at [33, 89] on link "Home details" at bounding box center [28, 91] width 33 height 5
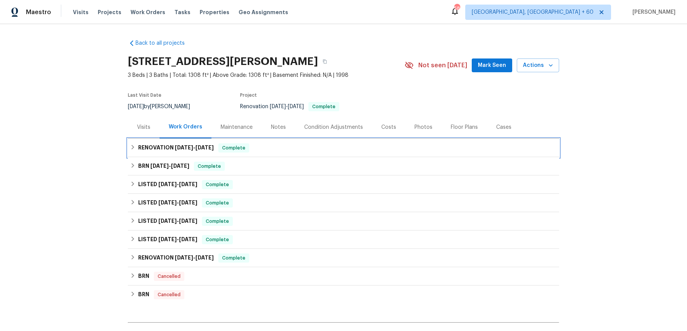
click at [293, 144] on div "RENOVATION [DATE] - [DATE] Complete" at bounding box center [343, 147] width 427 height 9
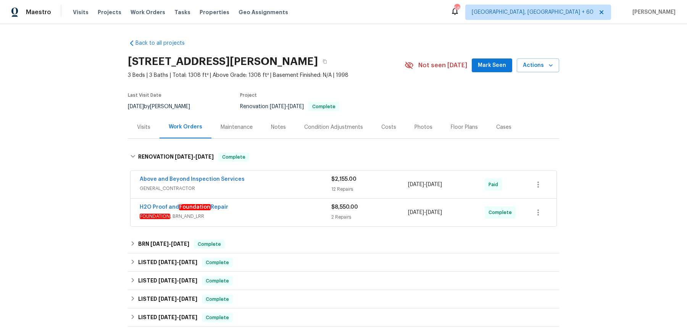
click at [287, 179] on div "Above and Beyond Inspection Services" at bounding box center [236, 179] width 192 height 9
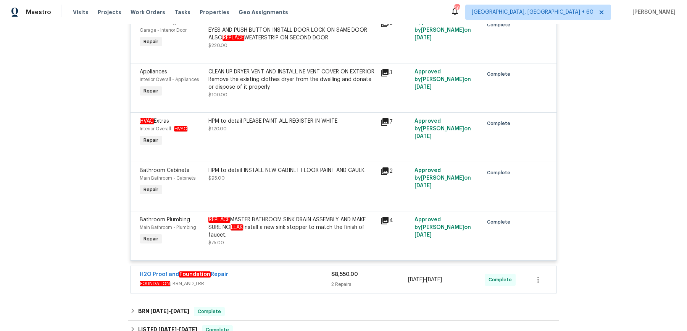
scroll to position [650, 0]
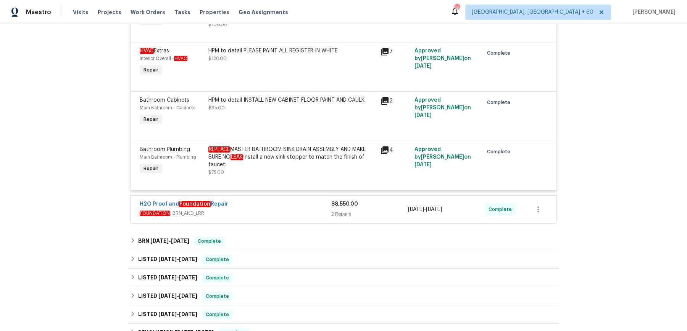
click at [276, 207] on div "H2O Proof and Foundation Repair" at bounding box center [236, 204] width 192 height 9
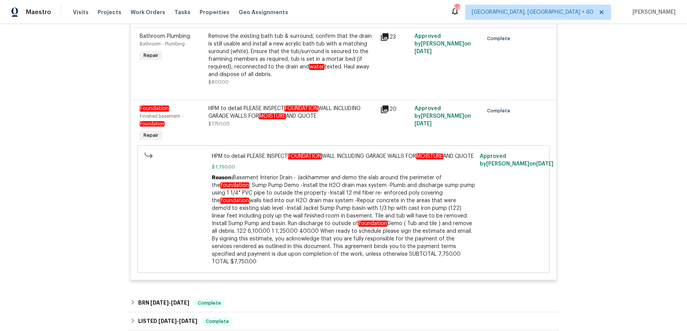
scroll to position [1071, 0]
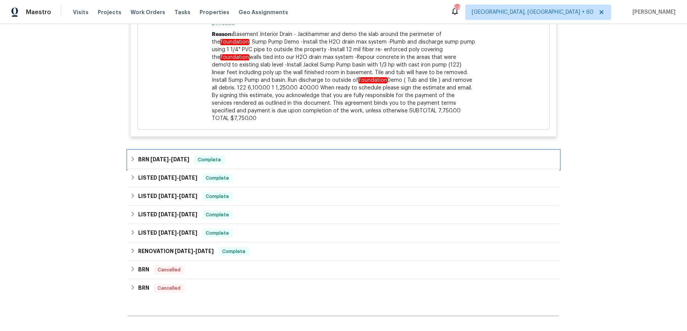
click at [282, 155] on div "BRN [DATE] - [DATE] Complete" at bounding box center [343, 159] width 431 height 18
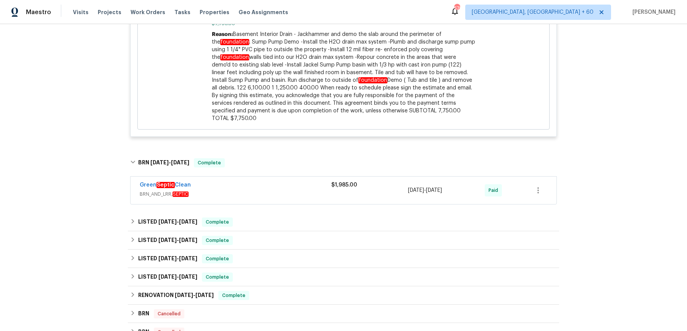
click at [269, 196] on span "BRN_AND_LRR, SEPTIC" at bounding box center [236, 194] width 192 height 8
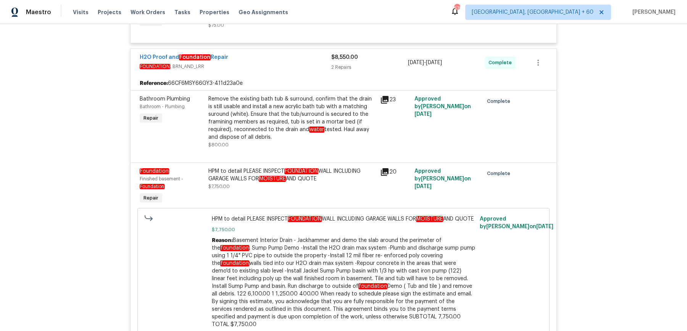
scroll to position [866, 0]
click at [295, 156] on div at bounding box center [344, 152] width 408 height 9
click at [290, 168] on em "FOUNDATION" at bounding box center [301, 170] width 34 height 6
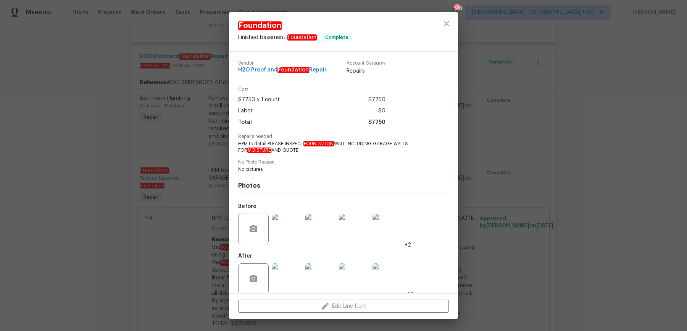
scroll to position [8, 0]
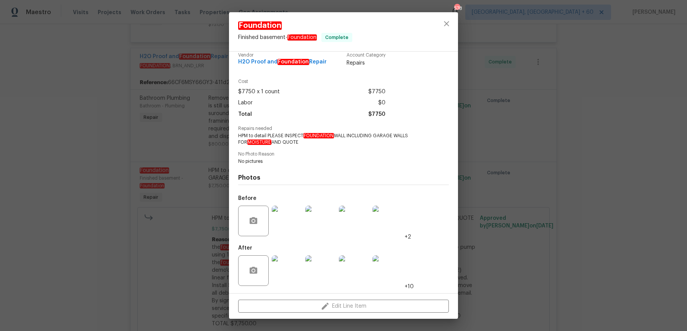
click at [284, 218] on img at bounding box center [287, 220] width 31 height 31
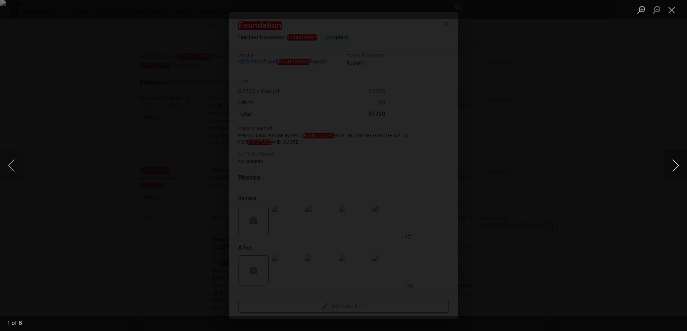
click at [675, 171] on button "Next image" at bounding box center [675, 165] width 23 height 31
click at [675, 170] on button "Next image" at bounding box center [675, 165] width 23 height 31
click at [661, 101] on div "Lightbox" at bounding box center [343, 165] width 687 height 331
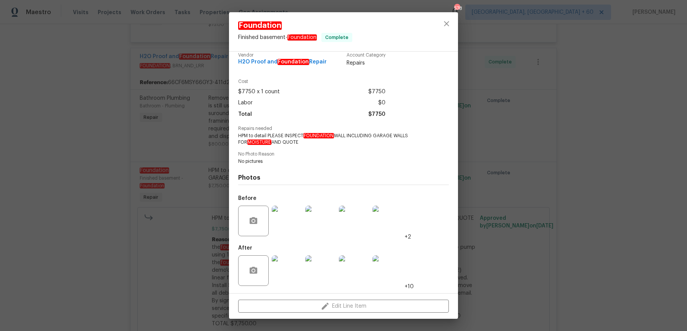
click at [661, 101] on div "Foundation Finished basement - Foundation Complete Vendor H2O Proof and Foundat…" at bounding box center [343, 165] width 687 height 331
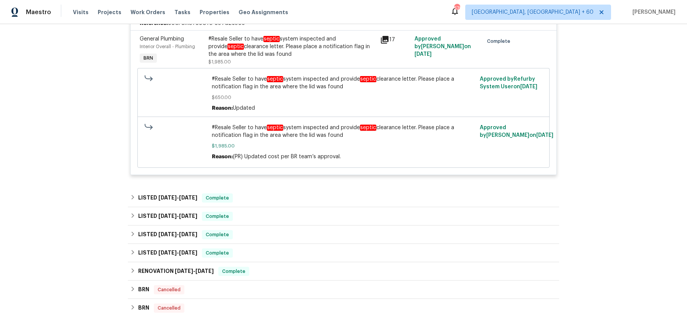
scroll to position [1268, 0]
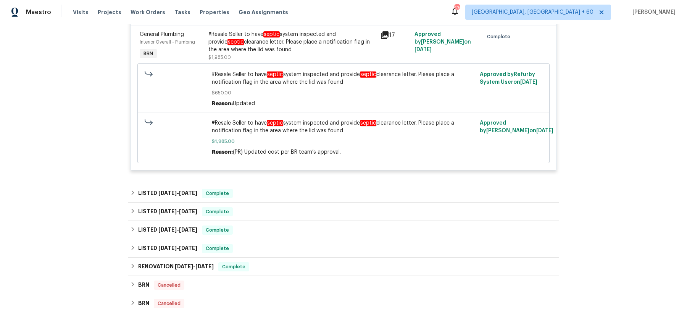
click at [251, 192] on div "LISTED [DATE] - [DATE] Complete" at bounding box center [343, 193] width 427 height 9
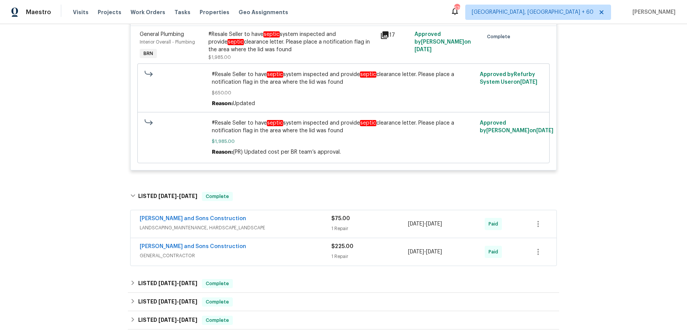
click at [266, 222] on div "[PERSON_NAME] and Sons Construction" at bounding box center [236, 218] width 192 height 9
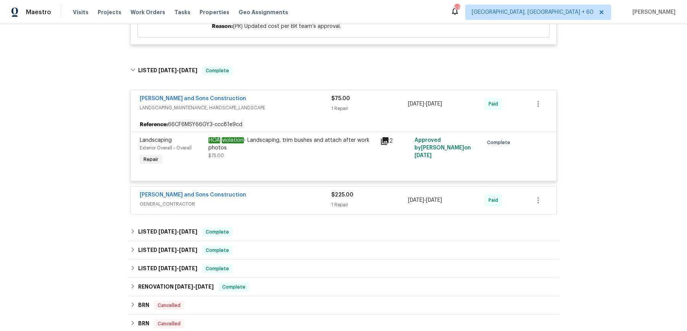
scroll to position [1397, 0]
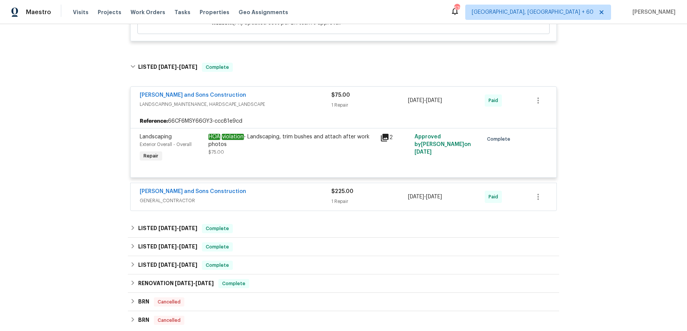
click at [288, 196] on div "[PERSON_NAME] and Sons Construction GENERAL_CONTRACTOR" at bounding box center [236, 195] width 192 height 17
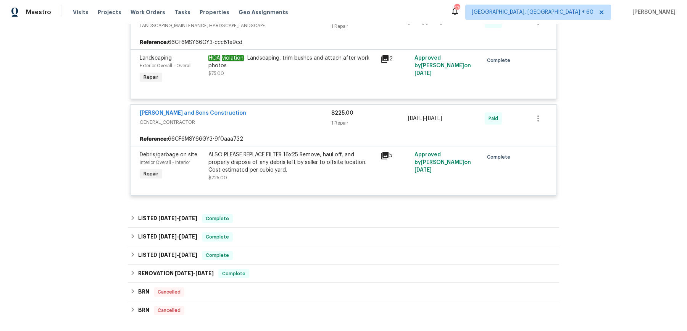
scroll to position [1477, 0]
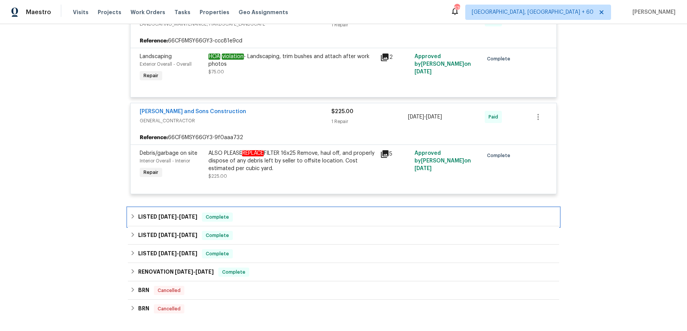
click at [282, 216] on div "LISTED [DATE] - [DATE] Complete" at bounding box center [343, 216] width 427 height 9
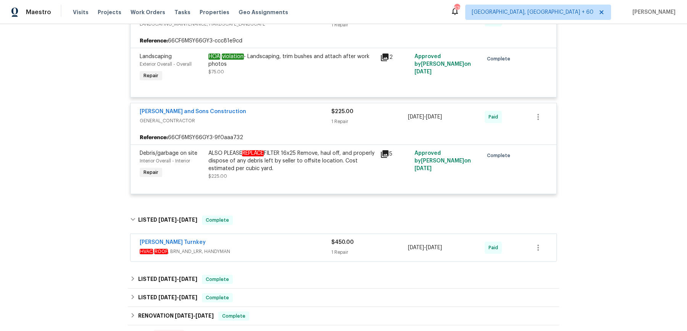
click at [278, 248] on span "HVAC , ROOF , BRN_AND_LRR, HANDYMAN" at bounding box center [236, 251] width 192 height 8
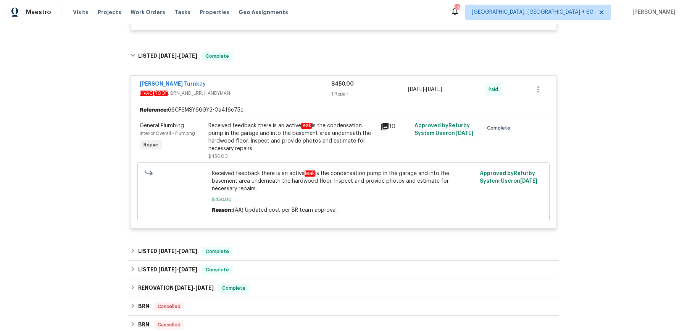
scroll to position [1646, 0]
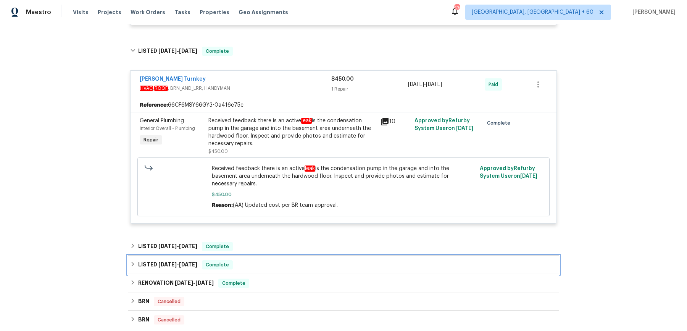
click at [278, 255] on div "LISTED [DATE] - [DATE] Complete" at bounding box center [343, 264] width 431 height 18
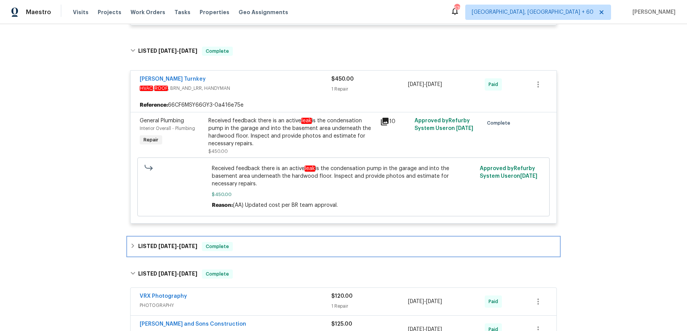
click at [287, 242] on div "LISTED [DATE] - [DATE] Complete" at bounding box center [343, 246] width 427 height 9
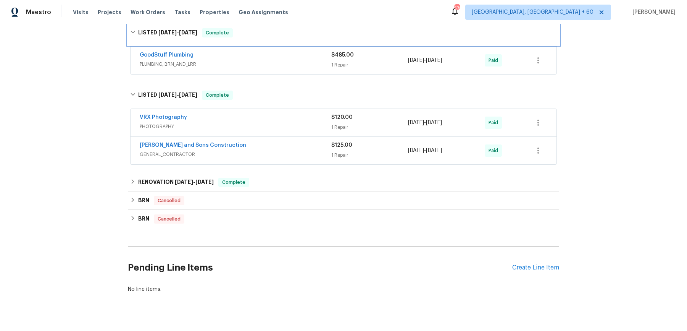
scroll to position [1867, 0]
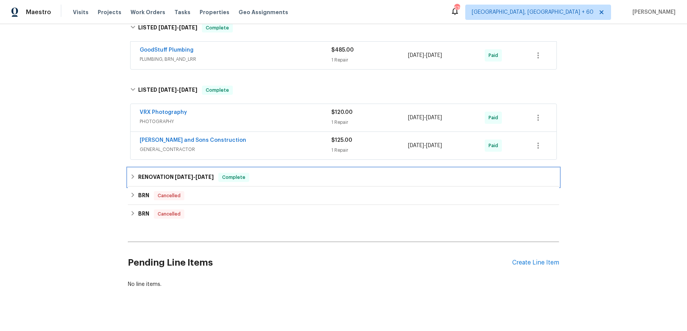
click at [303, 173] on div "RENOVATION [DATE] - [DATE] Complete" at bounding box center [343, 177] width 427 height 9
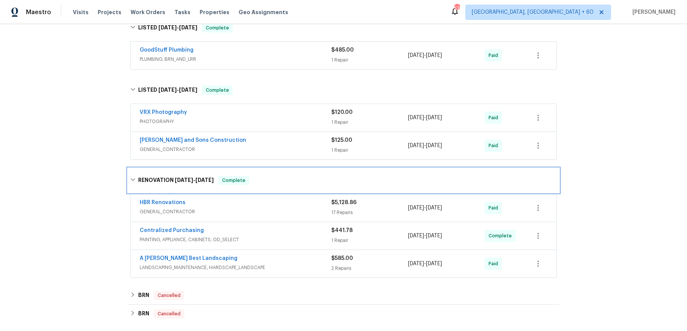
scroll to position [1906, 0]
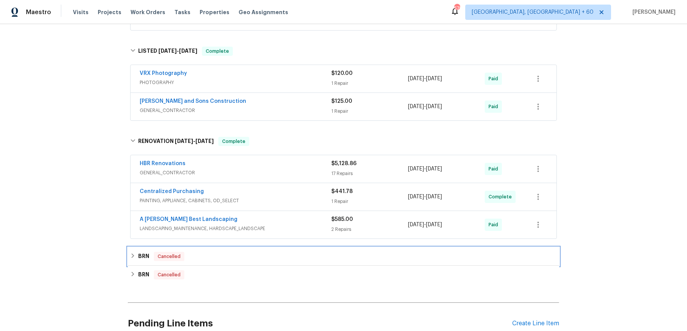
click at [266, 253] on div "BRN Cancelled" at bounding box center [343, 256] width 431 height 18
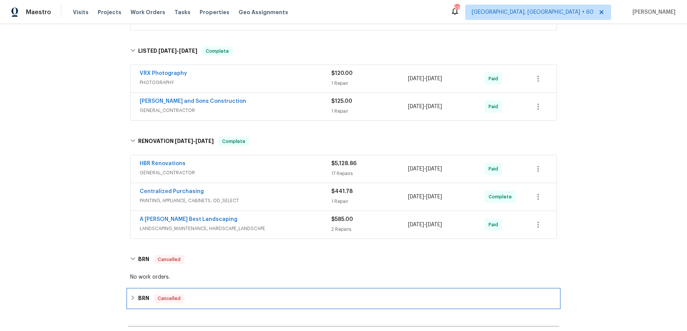
click at [253, 293] on div "BRN Cancelled" at bounding box center [343, 297] width 427 height 9
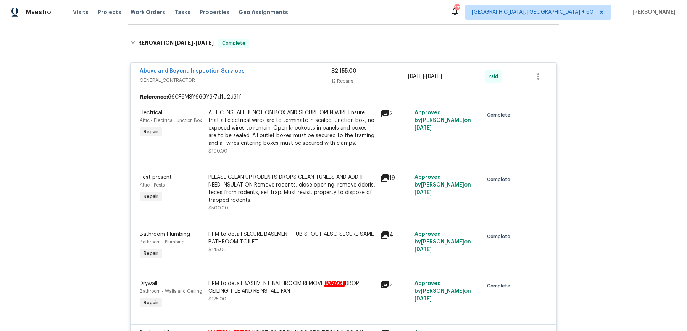
scroll to position [0, 0]
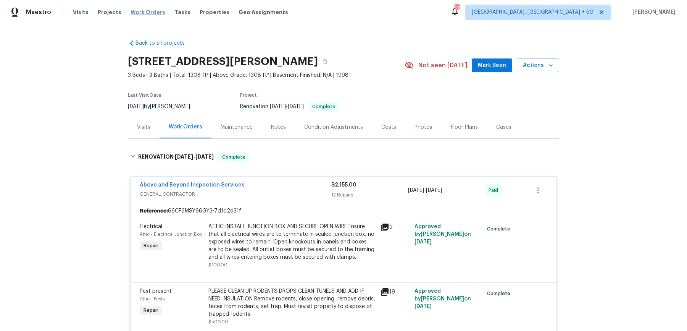
click at [146, 11] on span "Work Orders" at bounding box center [148, 12] width 35 height 8
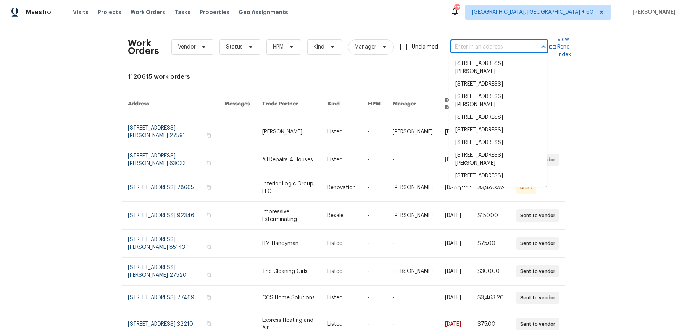
click at [480, 41] on input "text" at bounding box center [488, 47] width 76 height 12
paste input "[STREET_ADDRESS][PERSON_NAME]"
type input "[STREET_ADDRESS][PERSON_NAME]"
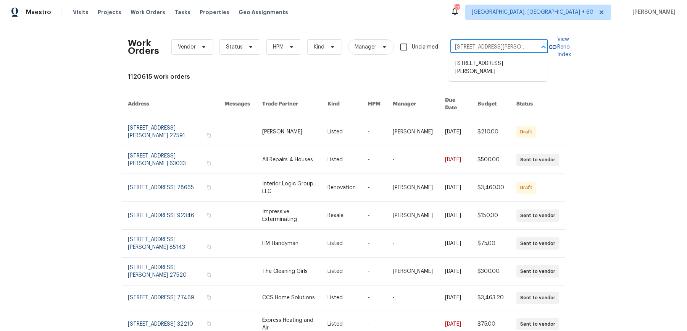
scroll to position [0, 68]
click at [477, 60] on li "[STREET_ADDRESS][PERSON_NAME]" at bounding box center [498, 67] width 98 height 21
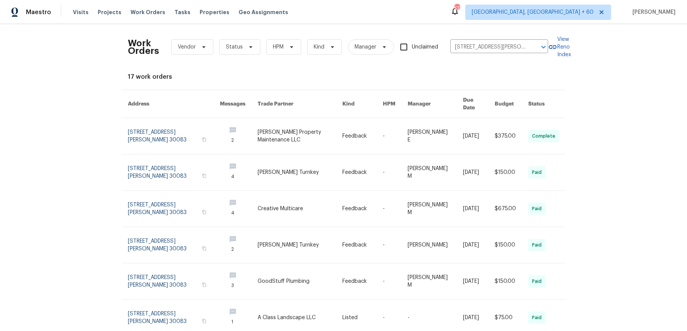
click at [430, 109] on th "Manager" at bounding box center [429, 104] width 55 height 28
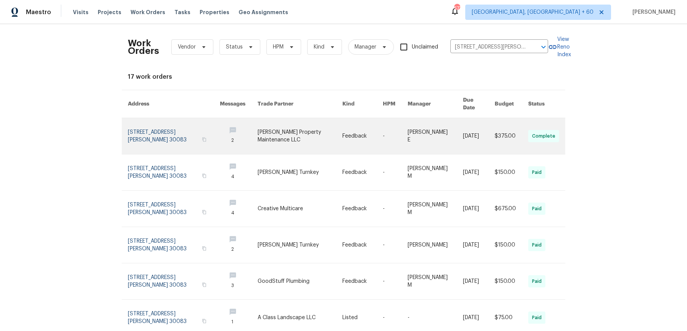
click at [403, 124] on link at bounding box center [395, 136] width 25 height 36
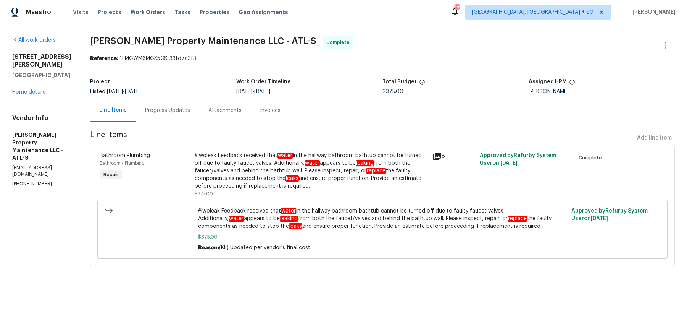
click at [31, 96] on div "[STREET_ADDRESS][PERSON_NAME] Home details" at bounding box center [42, 74] width 60 height 43
click at [31, 95] on link "Home details" at bounding box center [28, 91] width 33 height 5
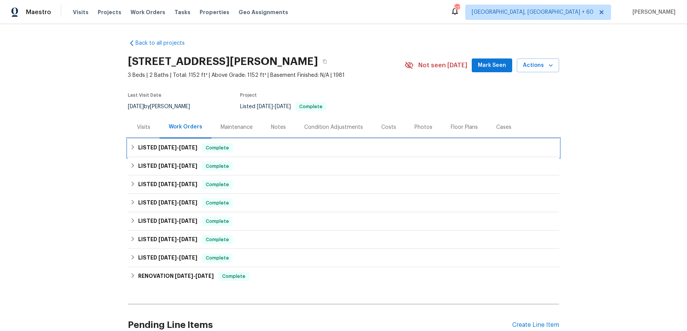
click at [248, 150] on div "LISTED [DATE] - [DATE] Complete" at bounding box center [343, 147] width 427 height 9
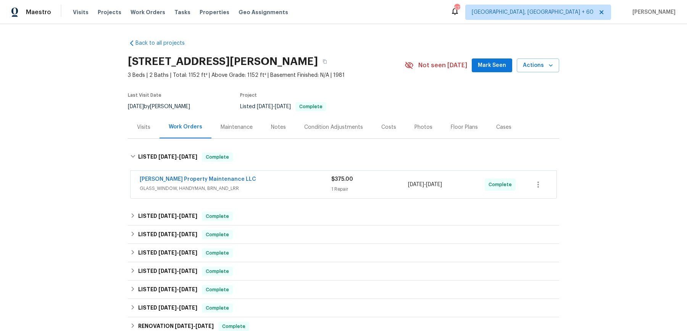
click at [246, 184] on div "[PERSON_NAME] Property Maintenance LLC" at bounding box center [236, 179] width 192 height 9
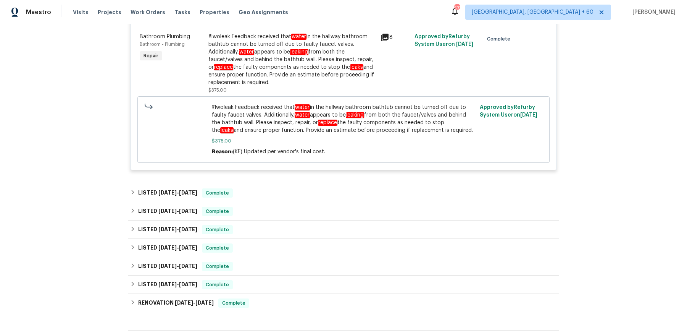
scroll to position [294, 0]
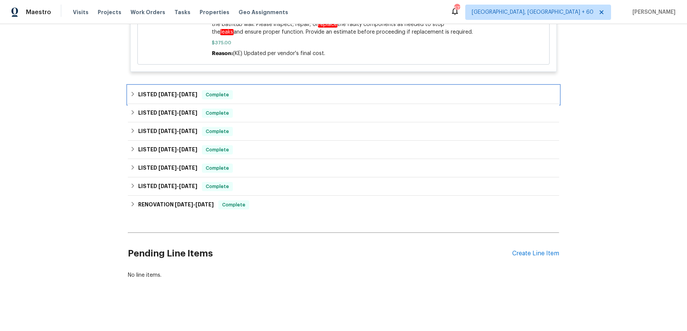
click at [287, 93] on div "LISTED [DATE] - [DATE] Complete" at bounding box center [343, 94] width 427 height 9
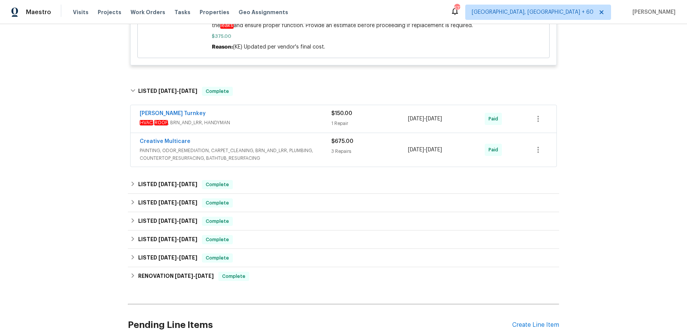
click at [277, 126] on span "HVAC , ROOF , BRN_AND_LRR, HANDYMAN" at bounding box center [236, 123] width 192 height 8
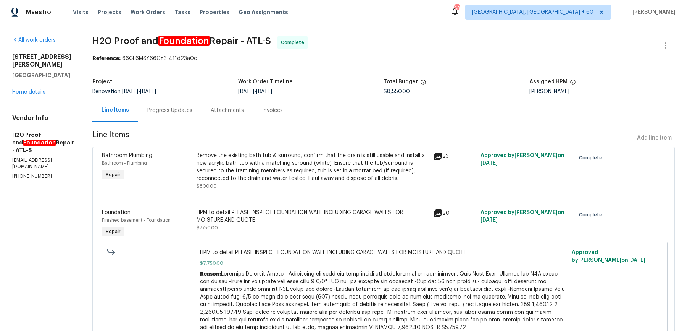
scroll to position [35, 0]
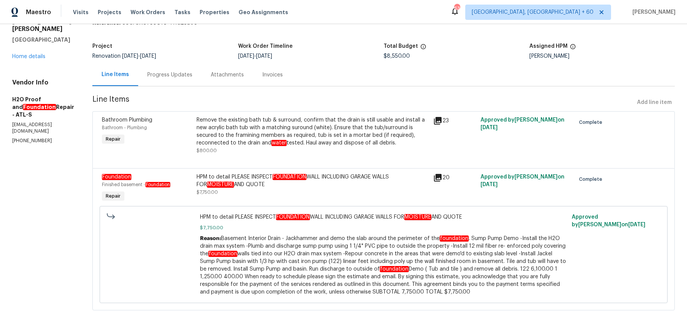
click at [150, 79] on div "Progress Updates" at bounding box center [169, 74] width 63 height 23
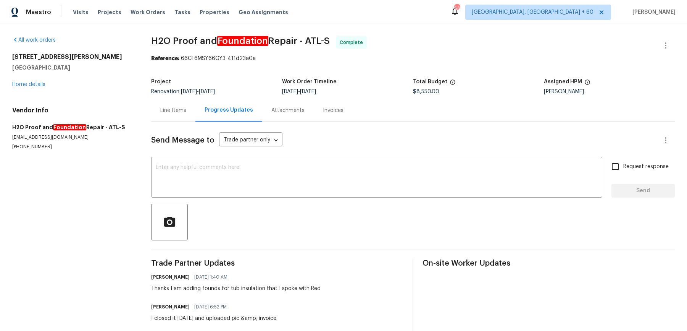
click at [183, 109] on div "Line Items" at bounding box center [173, 110] width 26 height 8
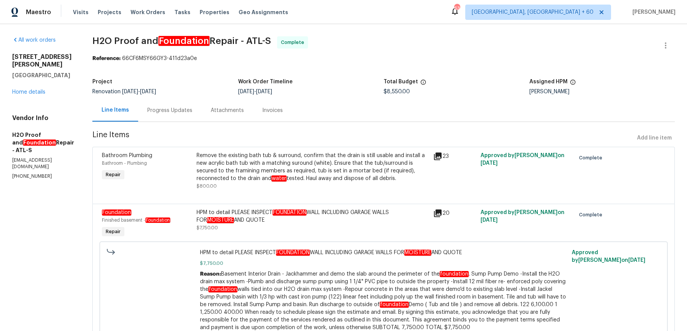
scroll to position [36, 0]
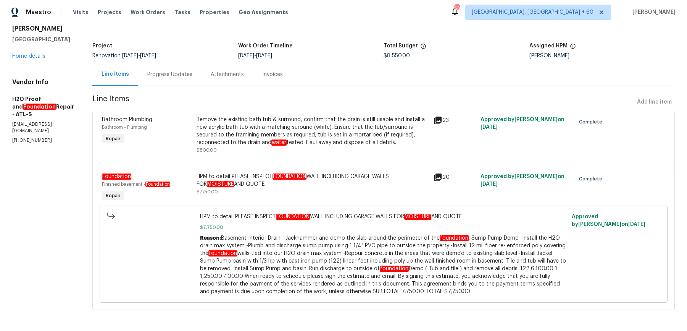
click at [250, 250] on div "Reason: Basement Interior Drain - Jackhammer and demo the slab around the perim…" at bounding box center [384, 264] width 368 height 61
click at [252, 255] on span "Basement Interior Drain - Jackhammer and demo the slab around the perimeter of …" at bounding box center [383, 264] width 366 height 59
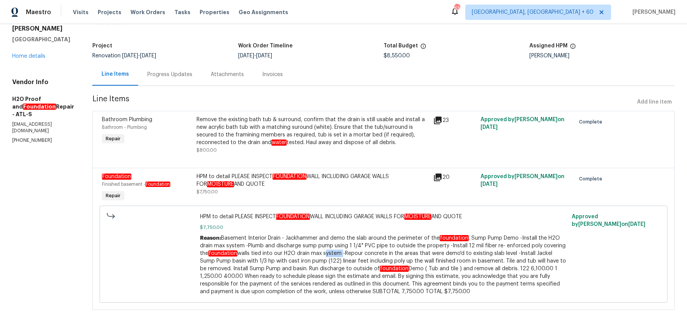
drag, startPoint x: 174, startPoint y: 217, endPoint x: 279, endPoint y: 293, distance: 129.8
click at [279, 293] on div "HPM to detail PLEASE INSPECT FOUNDATION WALL INCLUDING GARAGE WALLS FOR MOISTUR…" at bounding box center [384, 254] width 368 height 82
copy div "HPM to detail PLEASE INSPECT FOUNDATION WALL INCLUDING GARAGE WALLS FOR MOISTUR…"
click at [154, 81] on div "Progress Updates" at bounding box center [169, 74] width 63 height 23
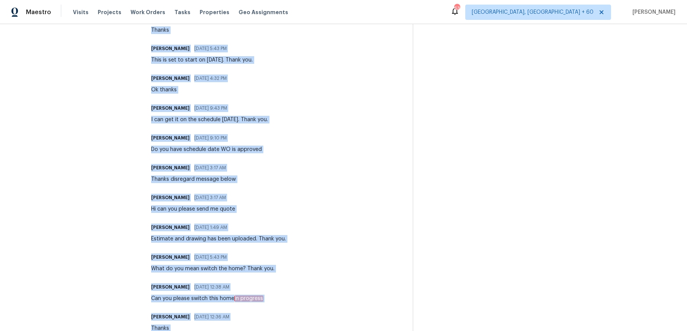
scroll to position [913, 0]
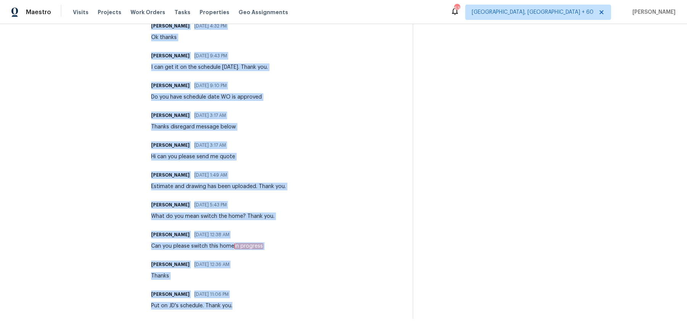
drag, startPoint x: 152, startPoint y: 197, endPoint x: 242, endPoint y: 350, distance: 177.1
click at [242, 330] on html "Maestro Visits Projects Work Orders Tasks Properties Geo Assignments 631 Albuqu…" at bounding box center [343, 165] width 687 height 331
copy div "Thanks I am adding founds for tub insulation that I spoke with Red Sherle Loren…"
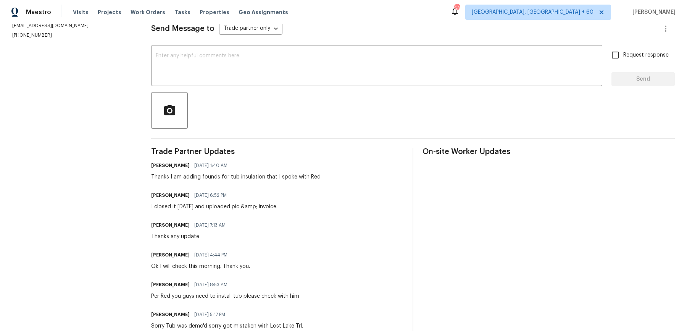
scroll to position [0, 0]
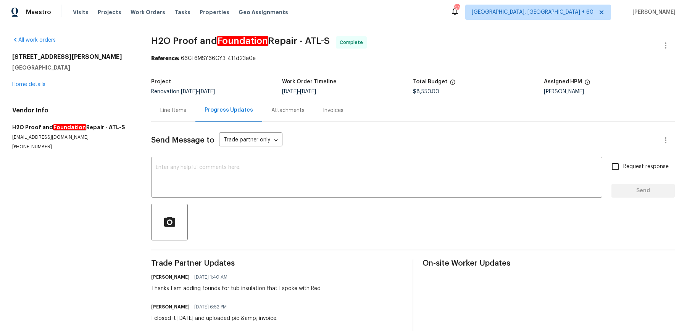
click at [329, 106] on div "Invoices" at bounding box center [333, 110] width 21 height 8
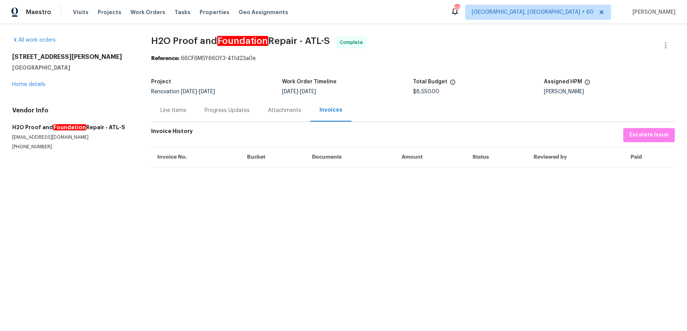
click at [291, 115] on div "Attachments" at bounding box center [285, 110] width 52 height 23
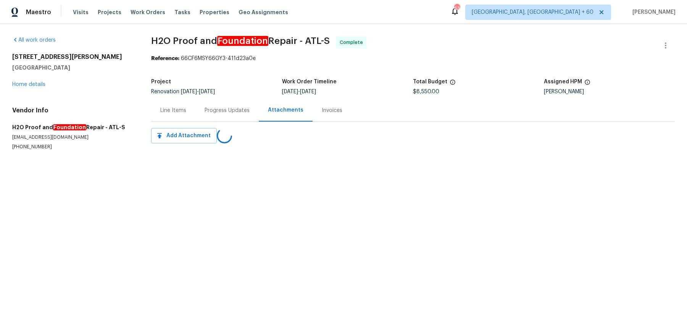
click at [237, 121] on div "Progress Updates" at bounding box center [226, 110] width 63 height 23
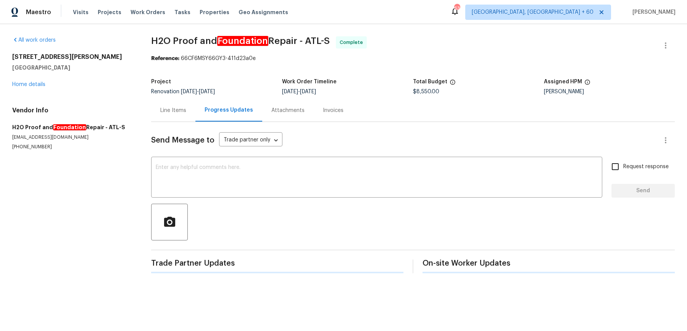
click at [185, 114] on div "Line Items" at bounding box center [173, 110] width 44 height 23
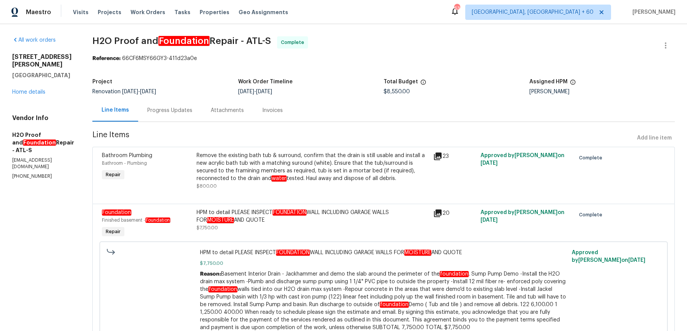
scroll to position [36, 0]
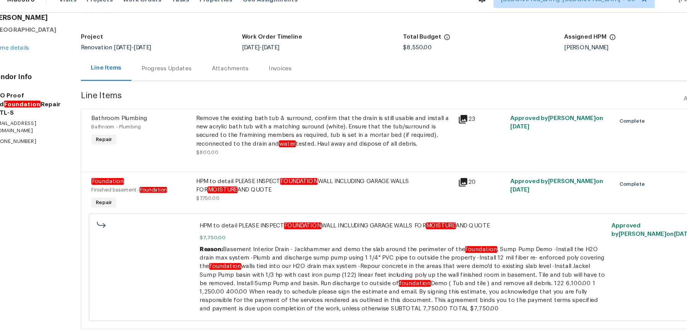
click at [147, 76] on div "Progress Updates" at bounding box center [169, 75] width 45 height 8
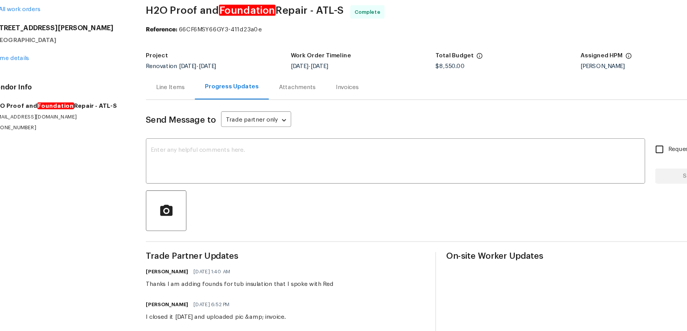
click at [178, 113] on div "Line Items" at bounding box center [173, 110] width 26 height 8
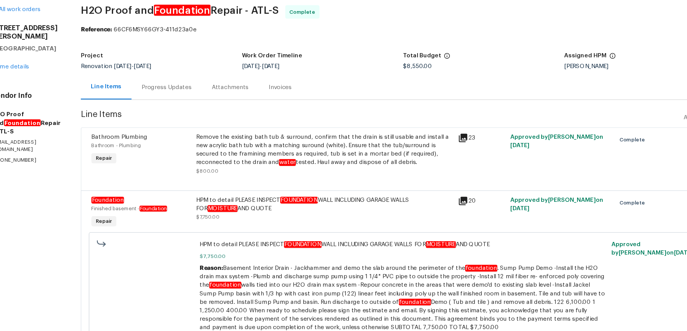
scroll to position [36, 0]
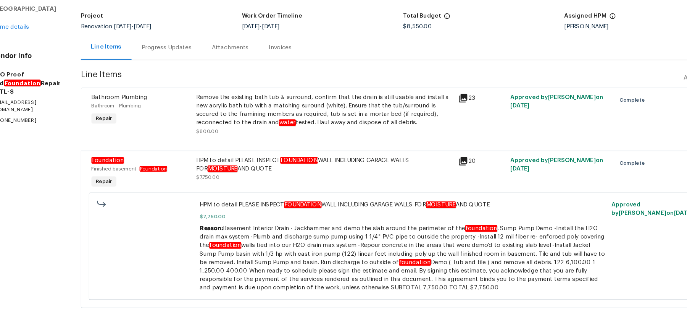
click at [204, 147] on div "Remove the existing bath tub & surround, confirm that the drain is still usable…" at bounding box center [313, 135] width 232 height 38
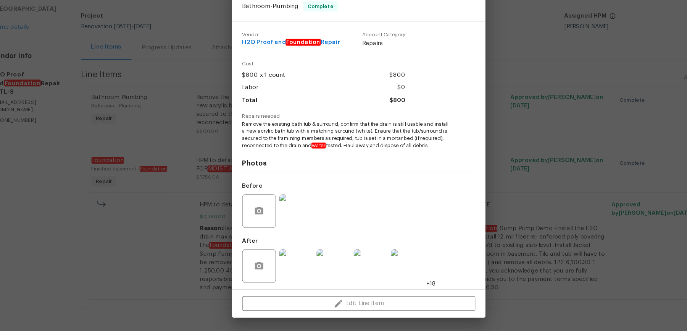
click at [125, 231] on div "Bathroom Plumbing Bathroom - Plumbing Complete Vendor H2O Proof and Foundation …" at bounding box center [343, 165] width 687 height 331
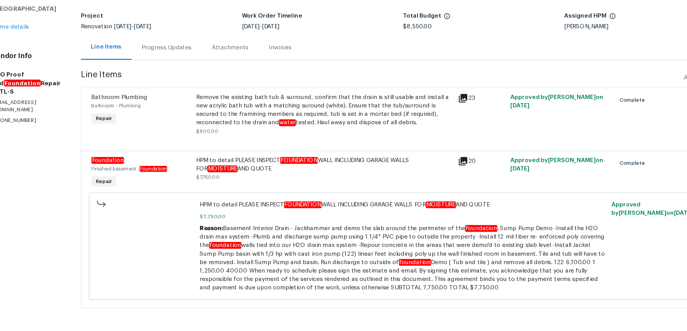
click at [199, 171] on div "HPM to detail PLEASE INSPECT FOUNDATION WALL INCLUDING GARAGE WALLS FOR MOISTUR…" at bounding box center [312, 187] width 237 height 35
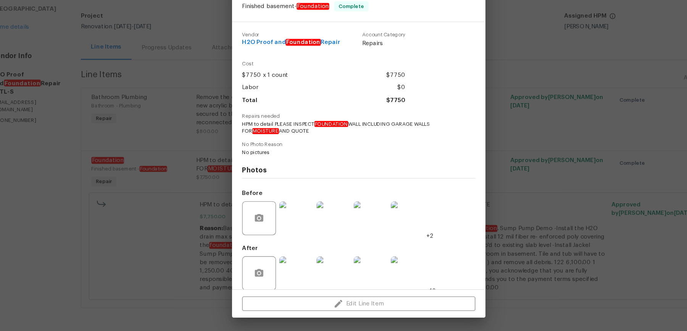
scroll to position [8, 0]
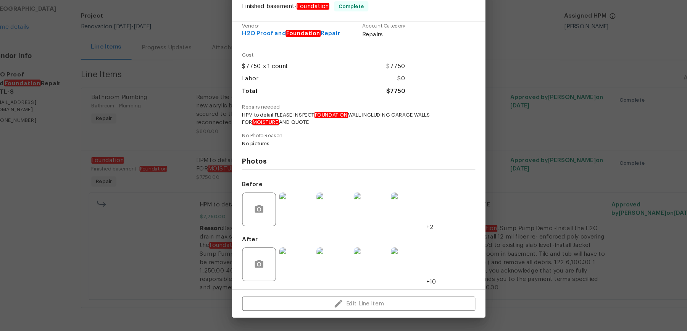
click at [283, 216] on img at bounding box center [287, 220] width 31 height 31
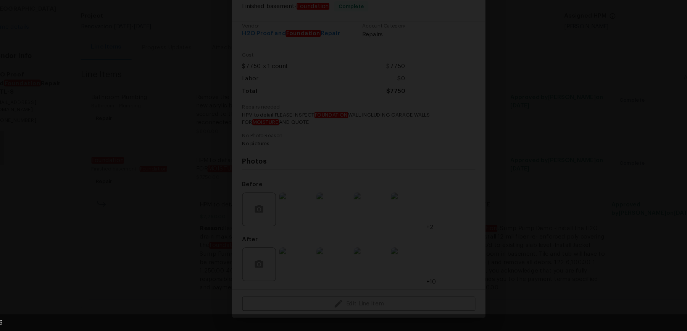
scroll to position [0, 0]
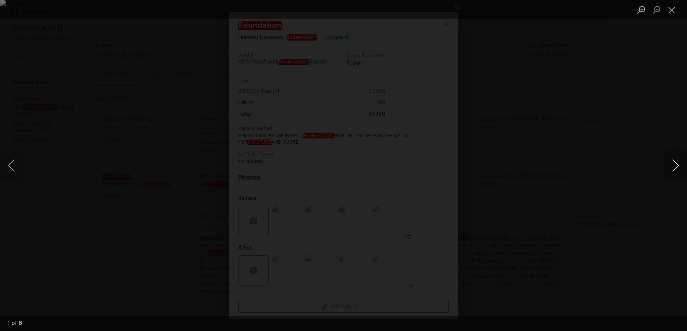
click at [668, 158] on button "Next image" at bounding box center [675, 165] width 23 height 31
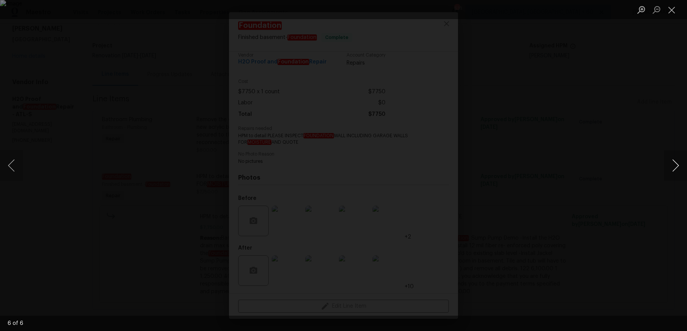
click at [668, 158] on button "Next image" at bounding box center [675, 165] width 23 height 31
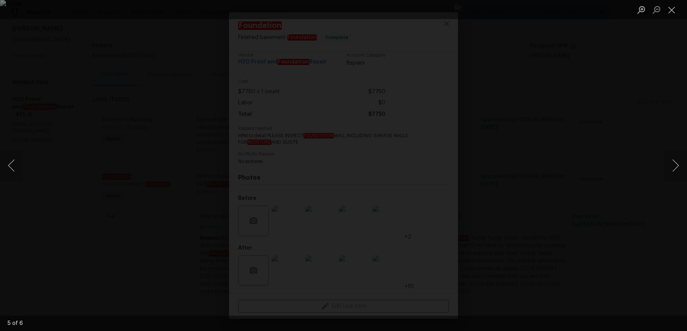
click at [651, 114] on div "Lightbox" at bounding box center [343, 165] width 687 height 331
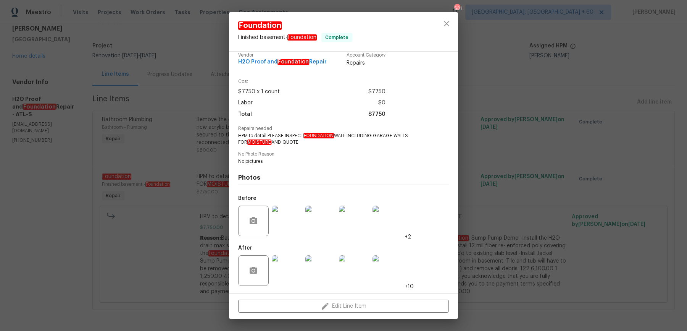
click at [281, 268] on img at bounding box center [287, 270] width 31 height 31
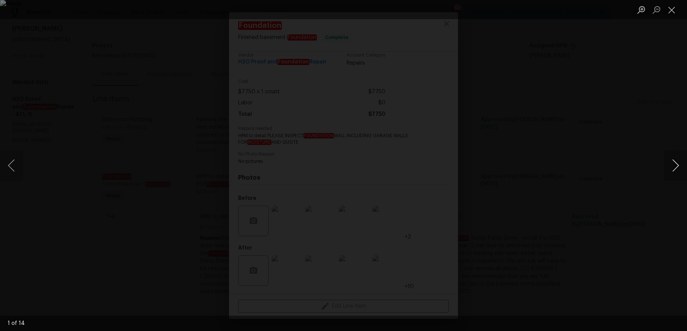
click at [673, 167] on button "Next image" at bounding box center [675, 165] width 23 height 31
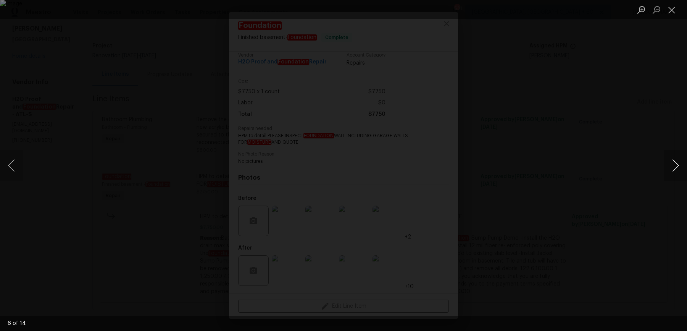
click at [673, 167] on button "Next image" at bounding box center [675, 165] width 23 height 31
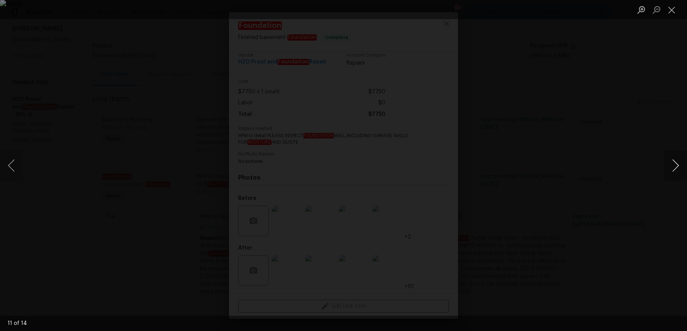
click at [673, 167] on button "Next image" at bounding box center [675, 165] width 23 height 31
click at [663, 133] on div "Lightbox" at bounding box center [343, 165] width 687 height 331
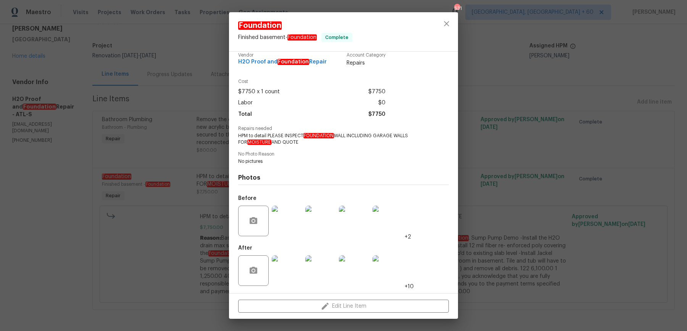
click at [652, 110] on div "Foundation Finished basement - Foundation Complete Vendor H2O Proof and Foundat…" at bounding box center [343, 165] width 687 height 331
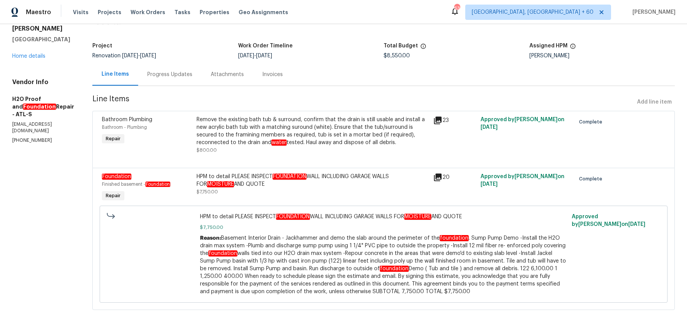
click at [144, 79] on div "Progress Updates" at bounding box center [169, 74] width 63 height 23
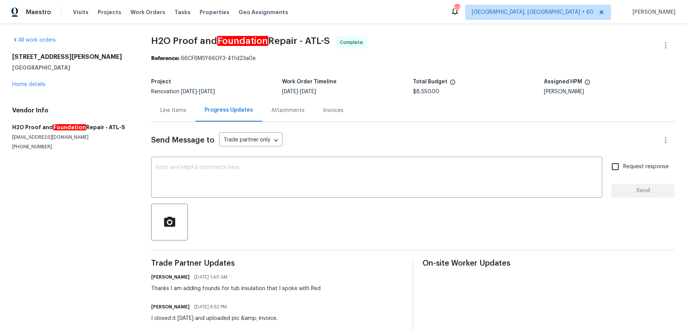
click at [166, 97] on div "Project Renovation 8/4/2025 - 8/22/2025 Work Order Timeline 8/4/2025 - 8/22/202…" at bounding box center [413, 86] width 524 height 24
click at [167, 102] on div "Line Items" at bounding box center [173, 110] width 44 height 23
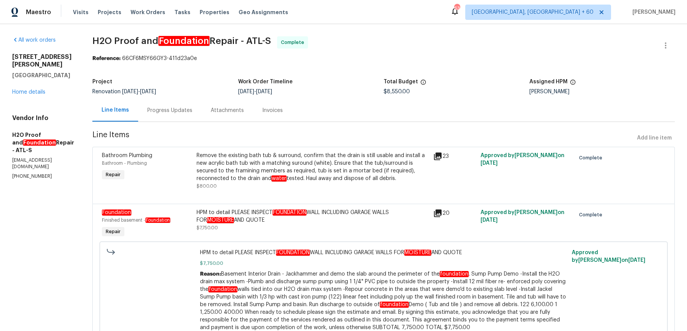
scroll to position [36, 0]
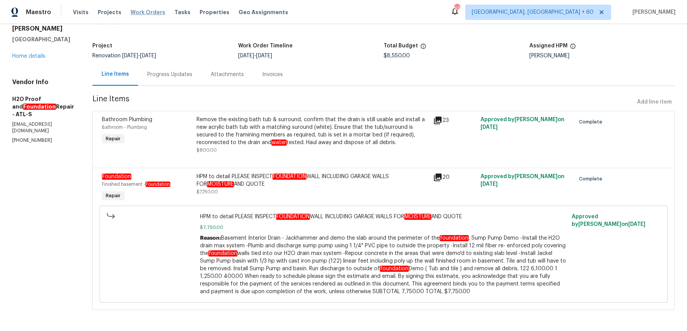
click at [131, 8] on span "Work Orders" at bounding box center [148, 12] width 35 height 8
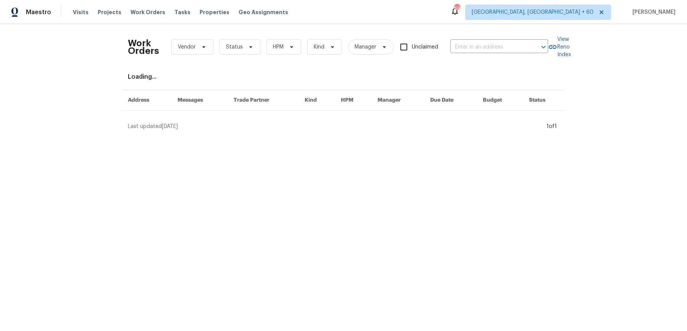
click at [474, 33] on div "Work Orders Vendor Status HPM Kind Manager Unclaimed ​" at bounding box center [338, 47] width 420 height 34
click at [466, 46] on input "text" at bounding box center [488, 47] width 76 height 12
paste input "[STREET_ADDRESS][PERSON_NAME]"
type input "[STREET_ADDRESS][PERSON_NAME]"
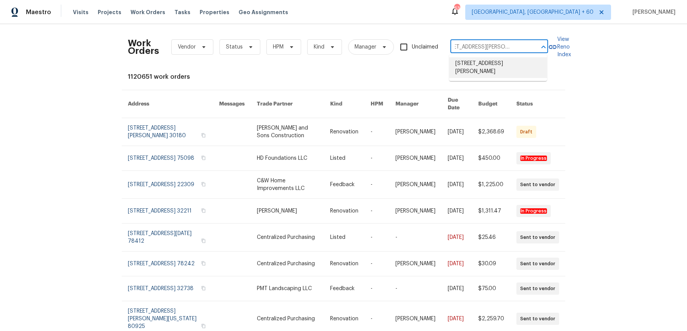
click at [469, 68] on li "[STREET_ADDRESS][PERSON_NAME]" at bounding box center [498, 67] width 98 height 21
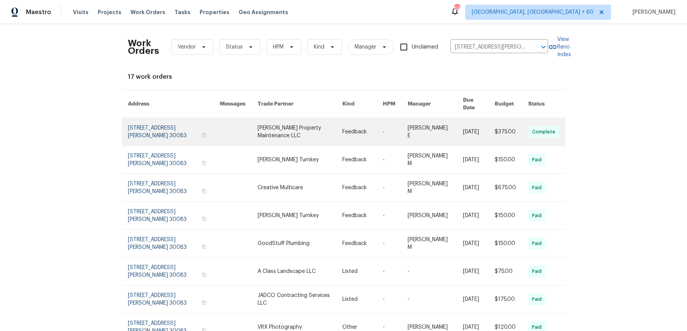
click at [363, 129] on link at bounding box center [362, 131] width 40 height 27
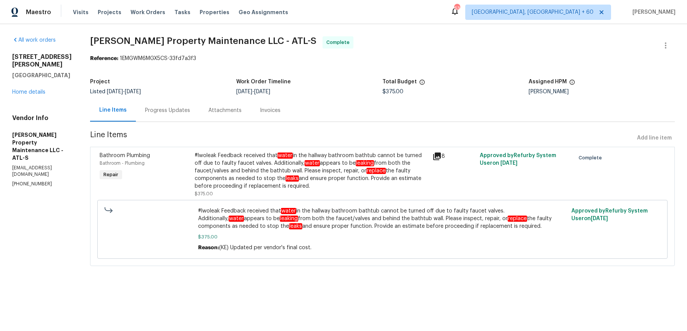
click at [290, 162] on div "#lwoleak Feedback received that water in the hallway bathroom bathtub cannot be…" at bounding box center [311, 171] width 233 height 38
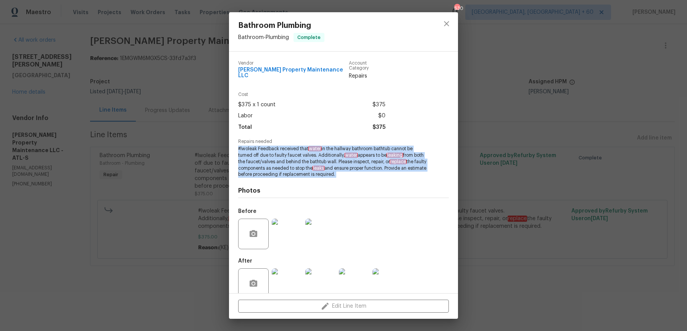
drag, startPoint x: 239, startPoint y: 143, endPoint x: 363, endPoint y: 175, distance: 128.4
click at [363, 175] on div "Vendor [PERSON_NAME] Property Maintenance LLC Account Category Repairs Cost $37…" at bounding box center [343, 179] width 211 height 248
copy span "#lwoleak Feedback received that water in the hallway bathroom bathtub cannot be…"
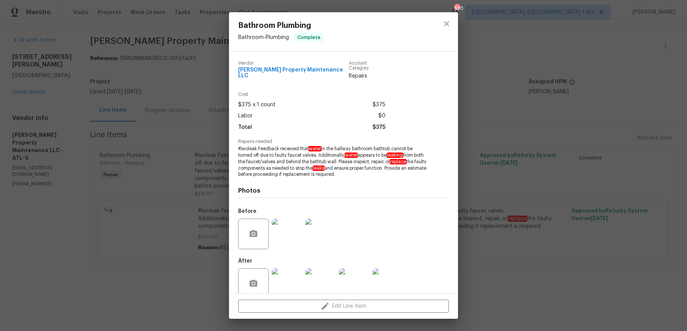
click at [265, 124] on div "Total $375" at bounding box center [311, 127] width 147 height 11
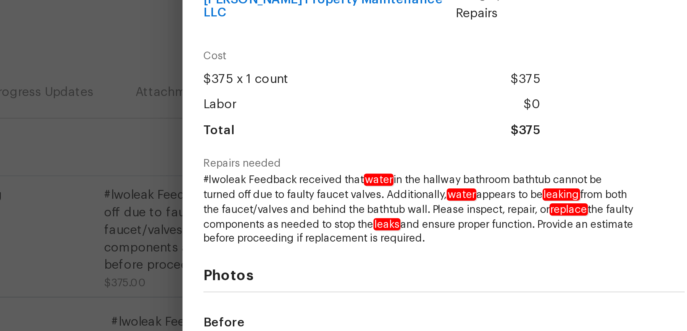
click at [214, 158] on div "Bathroom Plumbing Bathroom - Plumbing Complete Vendor [PERSON_NAME] Property Ma…" at bounding box center [343, 165] width 687 height 331
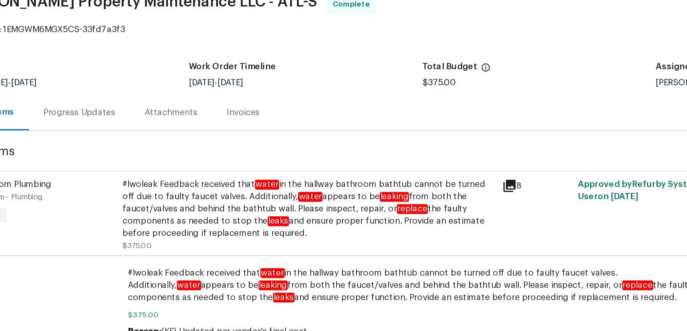
click at [177, 113] on div "Progress Updates" at bounding box center [167, 110] width 45 height 8
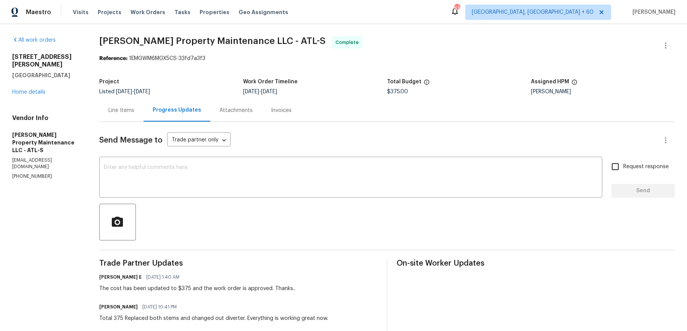
click at [123, 113] on div "Line Items" at bounding box center [121, 110] width 26 height 8
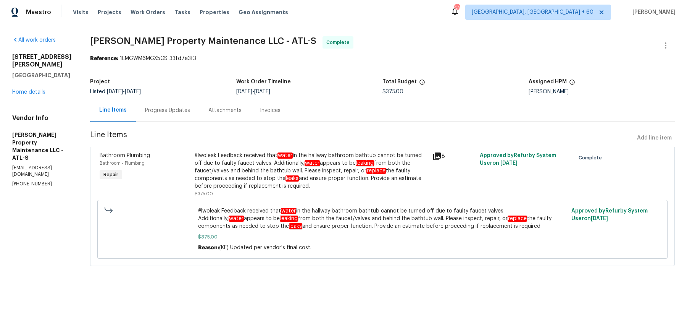
click at [260, 173] on div "#lwoleak Feedback received that water in the hallway bathroom bathtub cannot be…" at bounding box center [311, 171] width 233 height 38
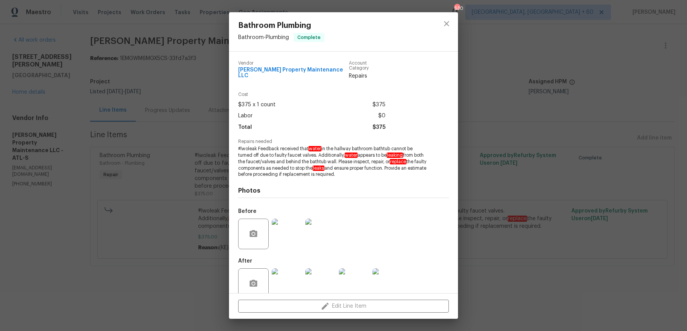
drag, startPoint x: 237, startPoint y: 142, endPoint x: 384, endPoint y: 169, distance: 149.4
click at [384, 169] on div "Vendor [PERSON_NAME] Property Maintenance LLC Account Category Repairs Cost $37…" at bounding box center [343, 172] width 229 height 241
copy span "#lwoleak Feedback received that water in the hallway bathroom bathtub cannot be…"
click at [584, 193] on div "Bathroom Plumbing Bathroom - Plumbing Complete Vendor [PERSON_NAME] Property Ma…" at bounding box center [343, 165] width 687 height 331
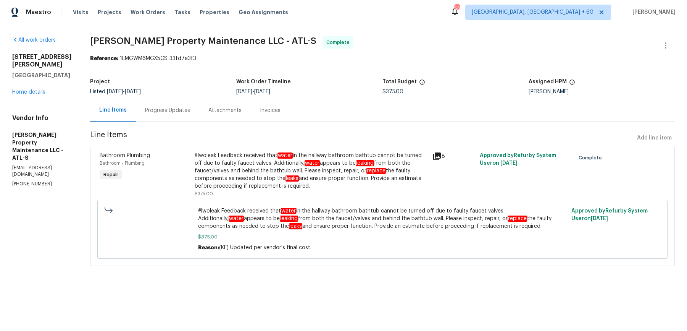
click at [178, 106] on div "Progress Updates" at bounding box center [167, 110] width 63 height 23
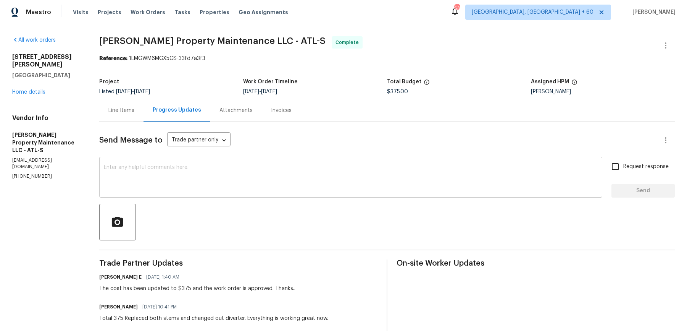
scroll to position [147, 0]
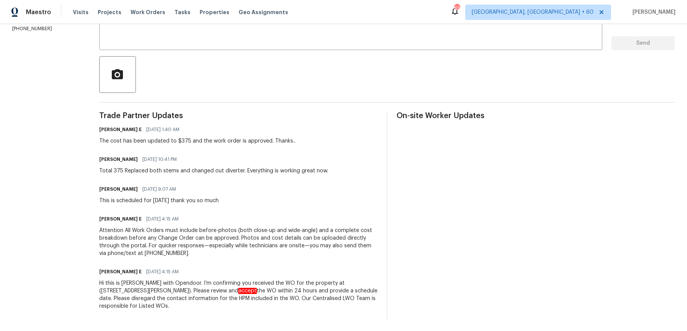
drag, startPoint x: 100, startPoint y: 139, endPoint x: 247, endPoint y: 326, distance: 237.1
click at [247, 326] on div "All work orders 4673 Hairston Crossing Way Stone Mountain, GA 30083 Home detail…" at bounding box center [343, 104] width 687 height 454
copy div "The cost has been updated to $375 and the work order is approved. Thanks.. Dani…"
click at [263, 51] on div "Send Message to Trade partner only Trade partner only ​ x ​ Request response Se…" at bounding box center [387, 146] width 576 height 344
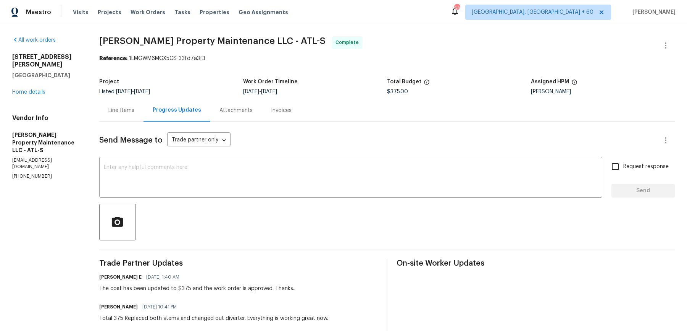
click at [246, 110] on div "Attachments" at bounding box center [235, 110] width 33 height 8
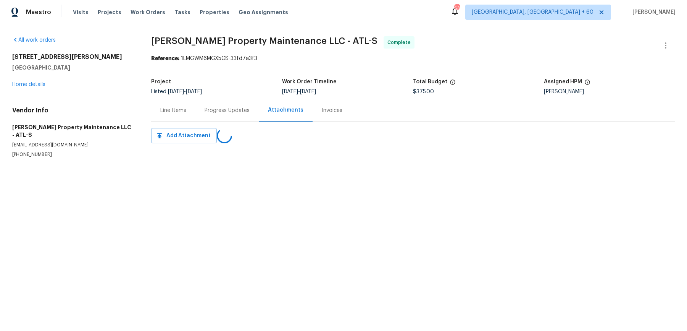
click at [270, 110] on div "Attachments" at bounding box center [285, 110] width 35 height 8
click at [319, 116] on div "Invoices" at bounding box center [332, 110] width 39 height 23
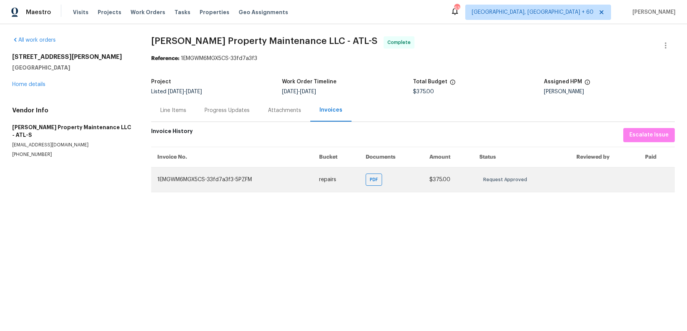
click at [385, 180] on td "PDF" at bounding box center [392, 179] width 64 height 25
click at [381, 179] on span "PDF" at bounding box center [375, 180] width 11 height 8
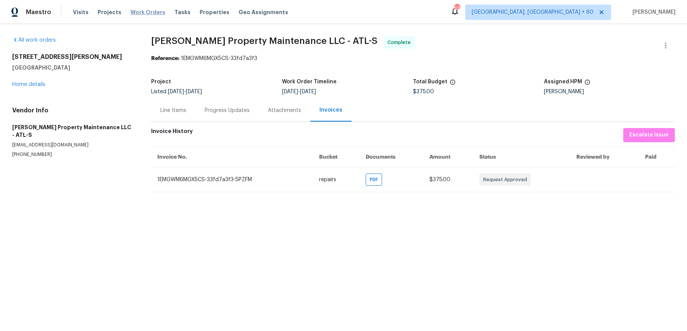
click at [147, 15] on span "Work Orders" at bounding box center [148, 12] width 35 height 8
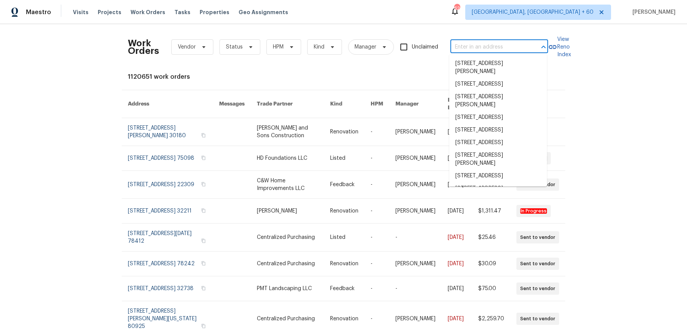
click at [461, 43] on input "text" at bounding box center [488, 47] width 76 height 12
paste input "6440 Clear Springs Rd Simi Valley, CA 93063"
type input "6440 Clear Springs Rd Simi Valley, CA 93063"
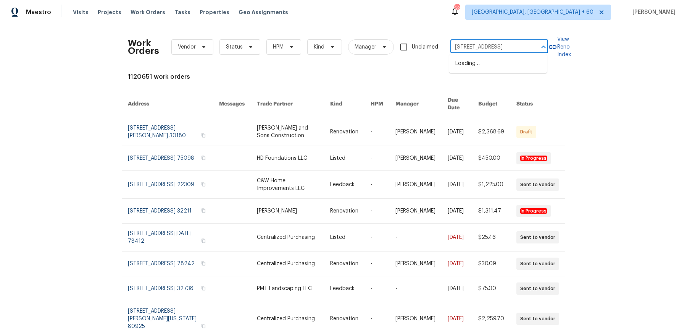
scroll to position [0, 41]
click at [469, 60] on li "6440 Clear Springs Rd, Simi Valley, CA 93063" at bounding box center [498, 63] width 98 height 13
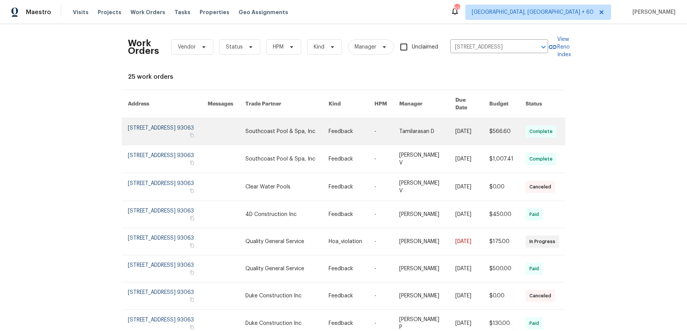
click at [337, 125] on link at bounding box center [352, 131] width 46 height 27
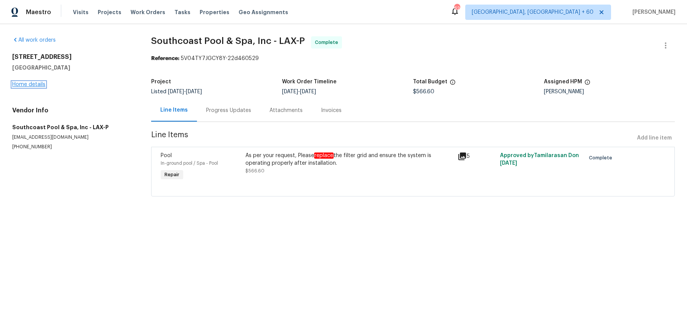
click at [42, 82] on link "Home details" at bounding box center [28, 84] width 33 height 5
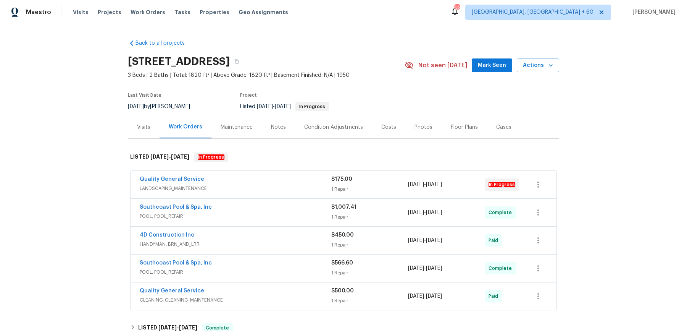
click at [245, 179] on div "Quality General Service LANDSCAPING_MAINTENANCE $175.00 1 Repair 7/18/2025 - 7/…" at bounding box center [344, 184] width 426 height 27
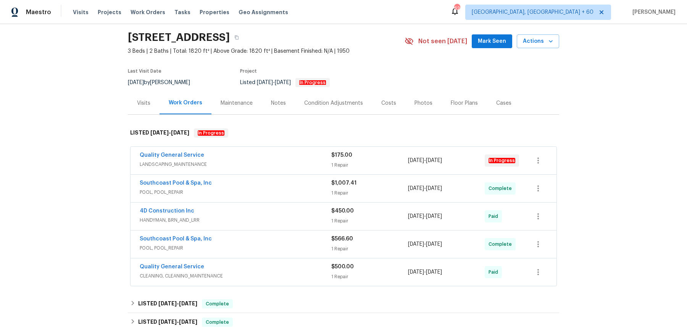
scroll to position [29, 0]
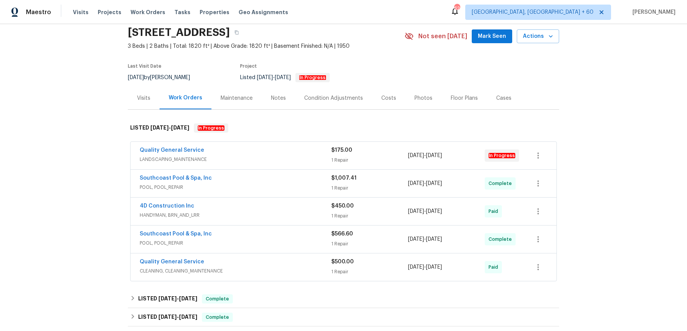
click at [259, 163] on span "LANDSCAPING_MAINTENANCE" at bounding box center [236, 159] width 192 height 8
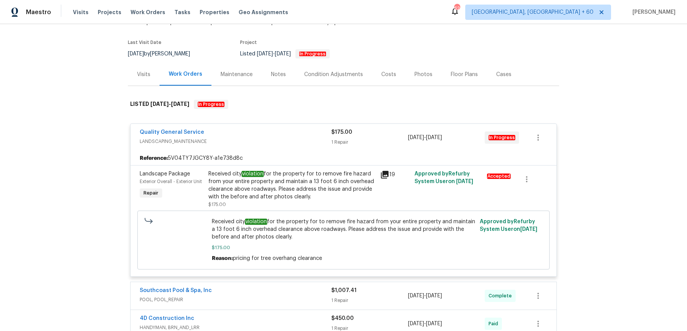
click at [258, 293] on div "Southcoast Pool & Spa, Inc" at bounding box center [236, 290] width 192 height 9
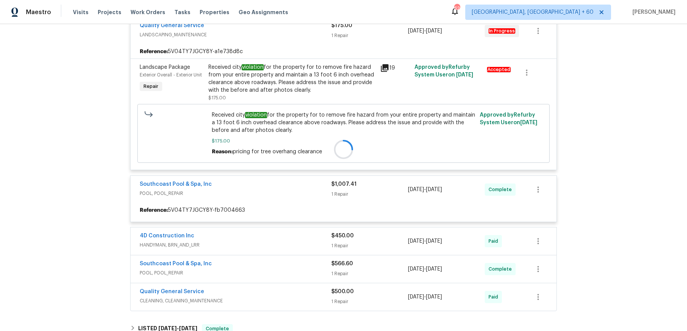
scroll to position [160, 0]
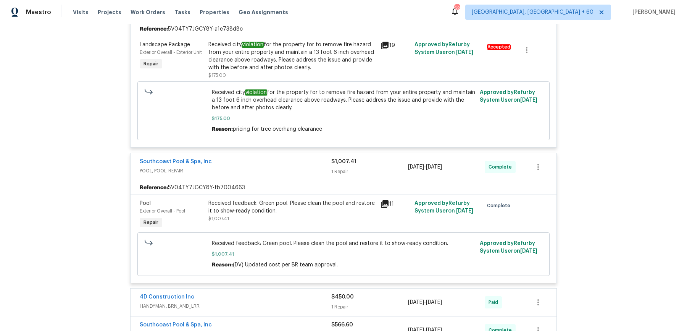
click at [256, 295] on div "4D Construction Inc HANDYMAN, BRN_AND_LRR $450.00 1 Repair 7/21/2025 - 7/25/202…" at bounding box center [344, 301] width 426 height 27
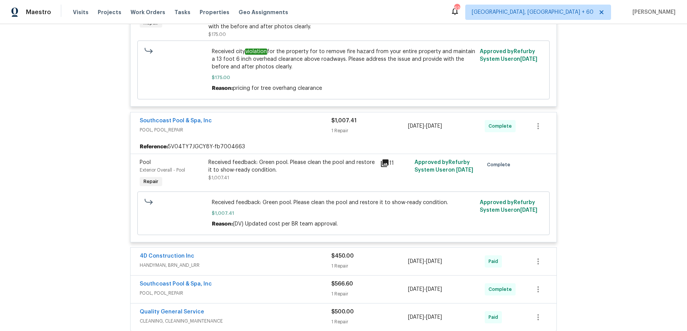
scroll to position [221, 0]
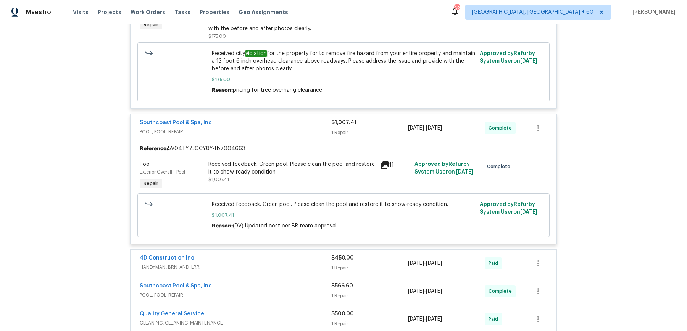
click at [256, 271] on span "HANDYMAN, BRN_AND_LRR" at bounding box center [236, 267] width 192 height 8
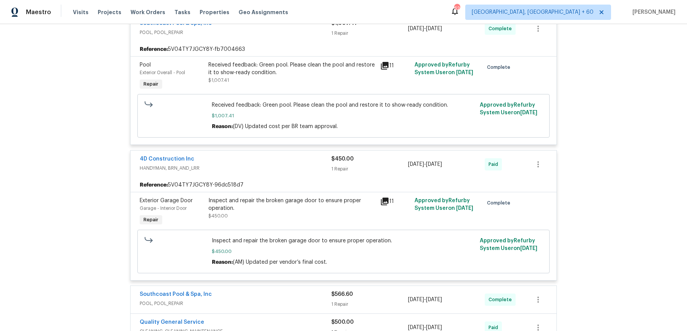
scroll to position [392, 0]
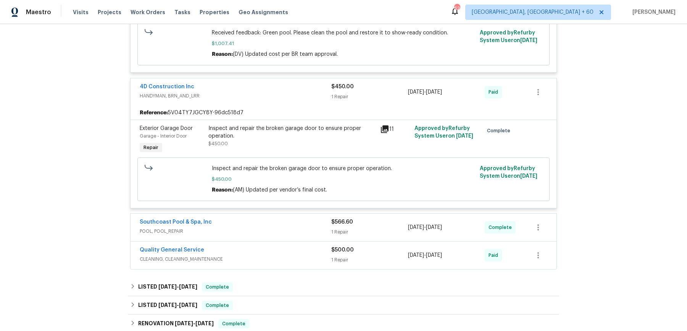
click at [263, 245] on div "Quality General Service CLEANING, CLEANING_MAINTENANCE $500.00 1 Repair 7/21/20…" at bounding box center [344, 254] width 426 height 27
click at [266, 235] on span "POOL, POOL_REPAIR" at bounding box center [236, 231] width 192 height 8
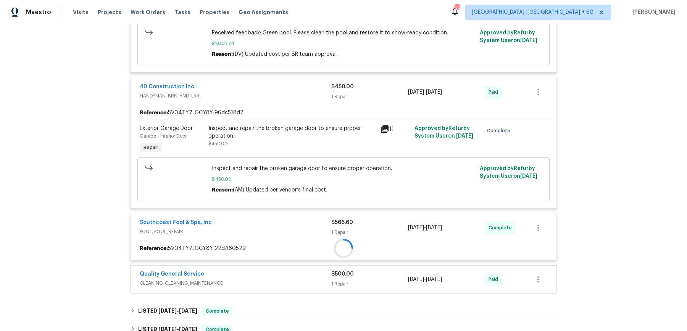
scroll to position [538, 0]
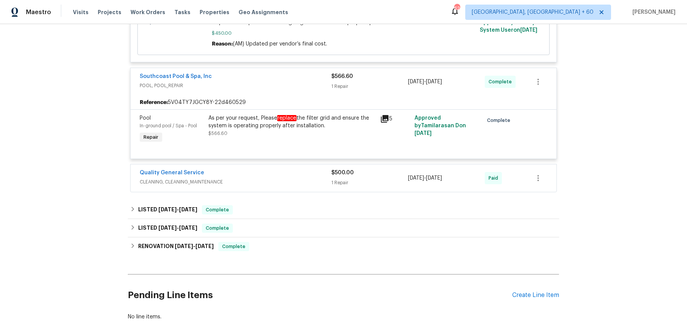
click at [279, 185] on span "CLEANING, CLEANING_MAINTENANCE" at bounding box center [236, 182] width 192 height 8
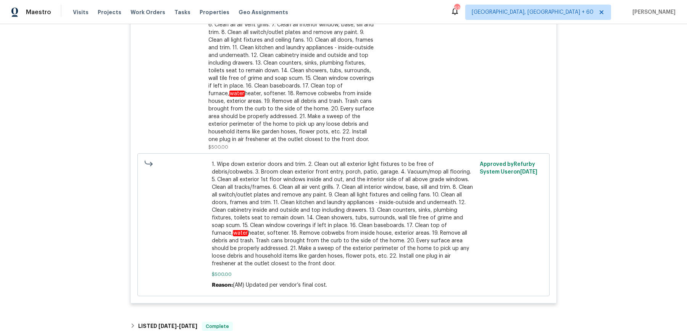
scroll to position [927, 0]
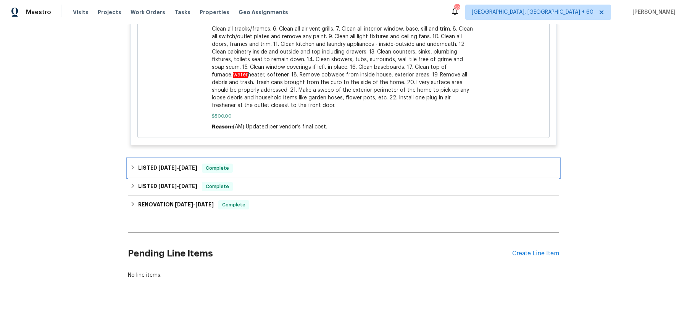
click at [290, 168] on div "LISTED 1/9/25 - 5/29/25 Complete" at bounding box center [343, 167] width 427 height 9
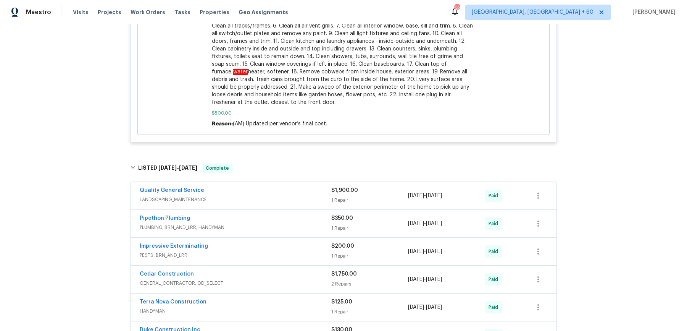
click at [289, 202] on span "LANDSCAPING_MAINTENANCE" at bounding box center [236, 199] width 192 height 8
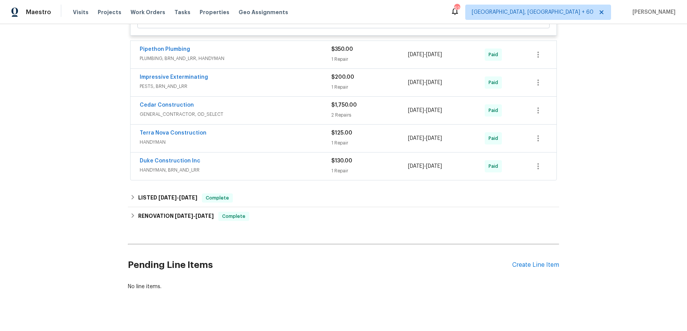
scroll to position [1270, 0]
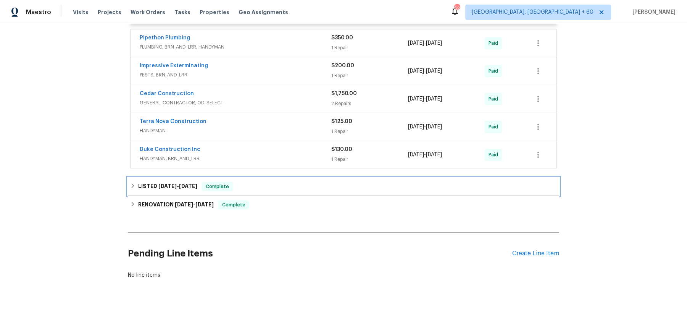
click at [267, 190] on div "LISTED 9/13/24 - 9/16/24 Complete" at bounding box center [343, 186] width 427 height 9
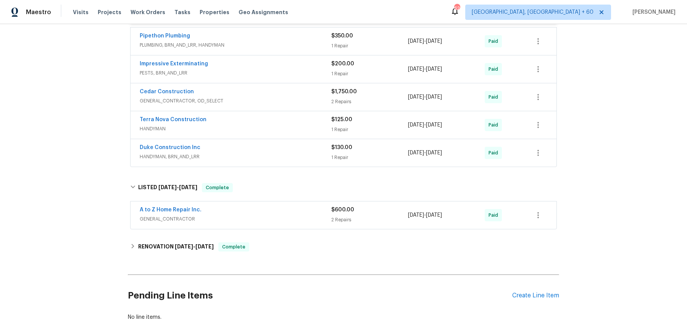
click at [271, 215] on div "A to Z Home Repair Inc." at bounding box center [236, 210] width 192 height 9
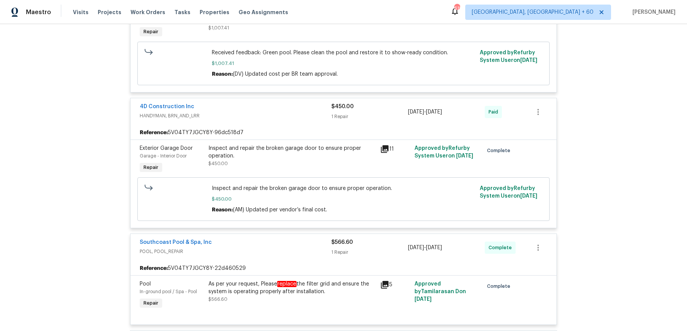
scroll to position [0, 0]
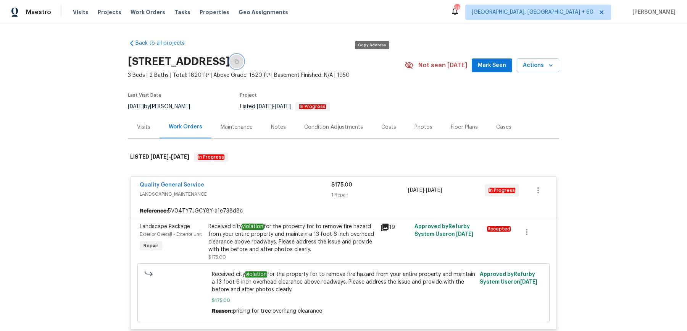
click at [239, 61] on icon "button" at bounding box center [236, 61] width 5 height 5
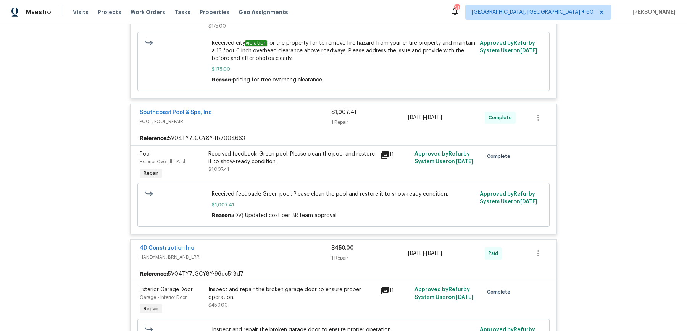
scroll to position [232, 0]
click at [288, 181] on div "Received feedback: Green pool. Please clean the pool and restore it to show-rea…" at bounding box center [292, 164] width 172 height 35
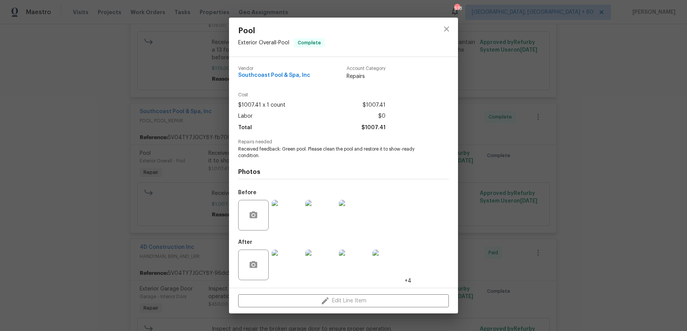
click at [177, 183] on div "Pool Exterior Overall - Pool Complete Vendor Southcoast Pool & Spa, Inc Account…" at bounding box center [343, 165] width 687 height 331
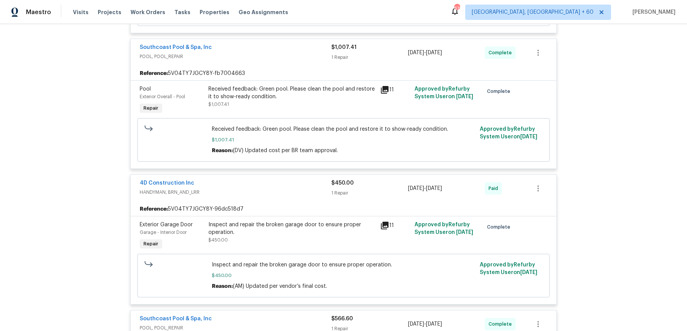
scroll to position [297, 0]
